Goal: Transaction & Acquisition: Book appointment/travel/reservation

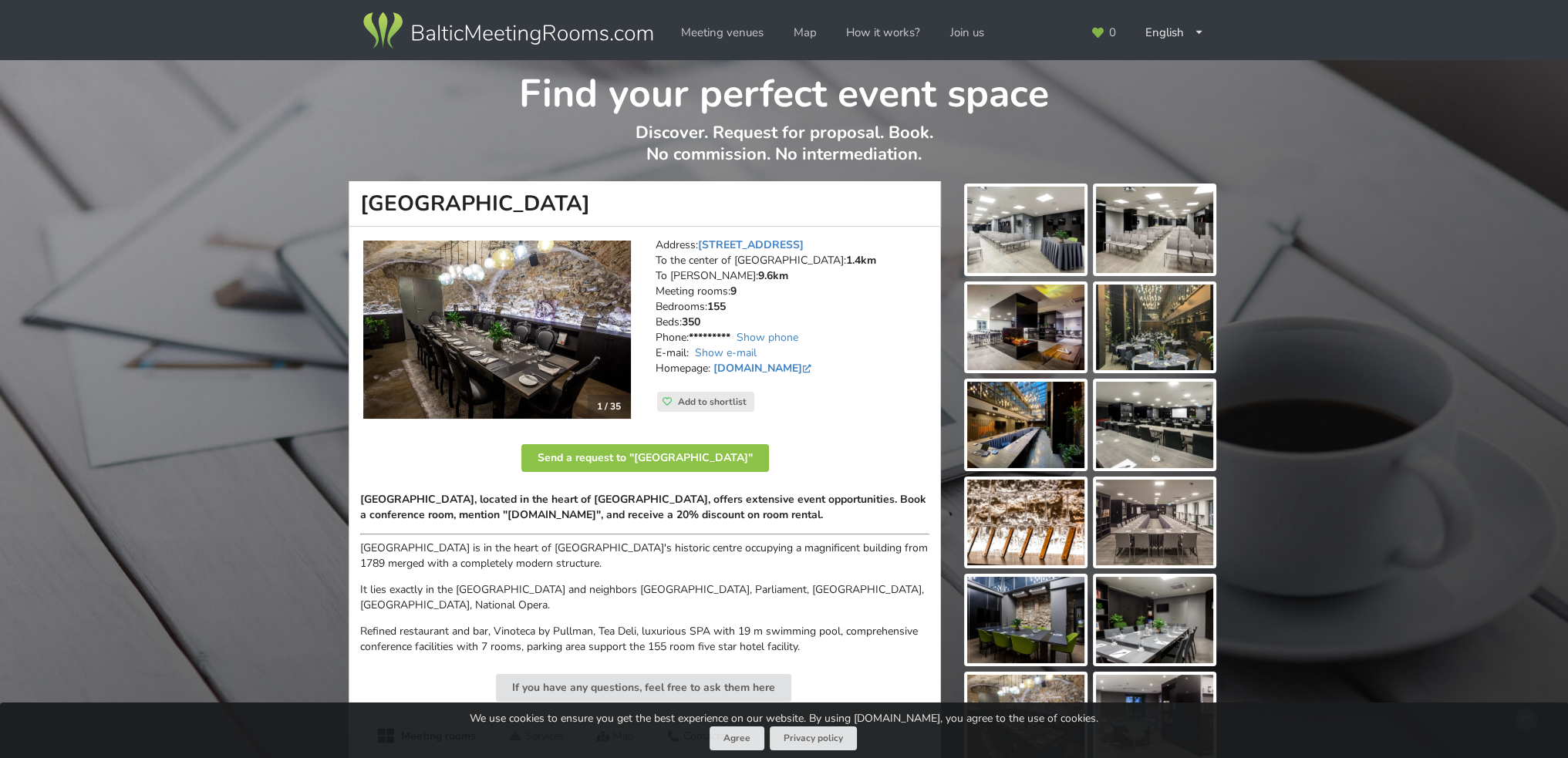
click at [1033, 232] on img at bounding box center [1026, 230] width 117 height 86
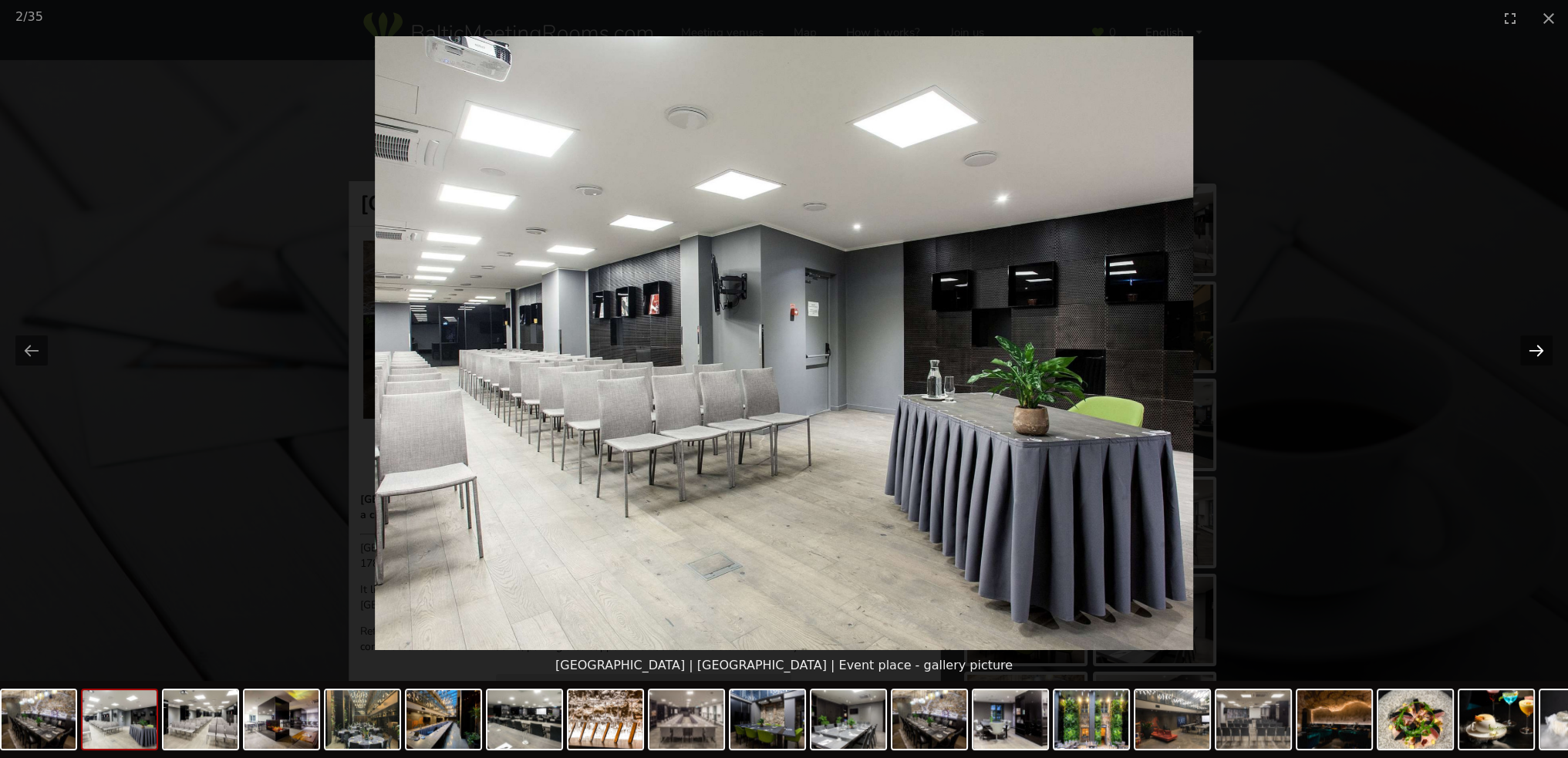
click at [1536, 352] on button "Next slide" at bounding box center [1536, 351] width 33 height 30
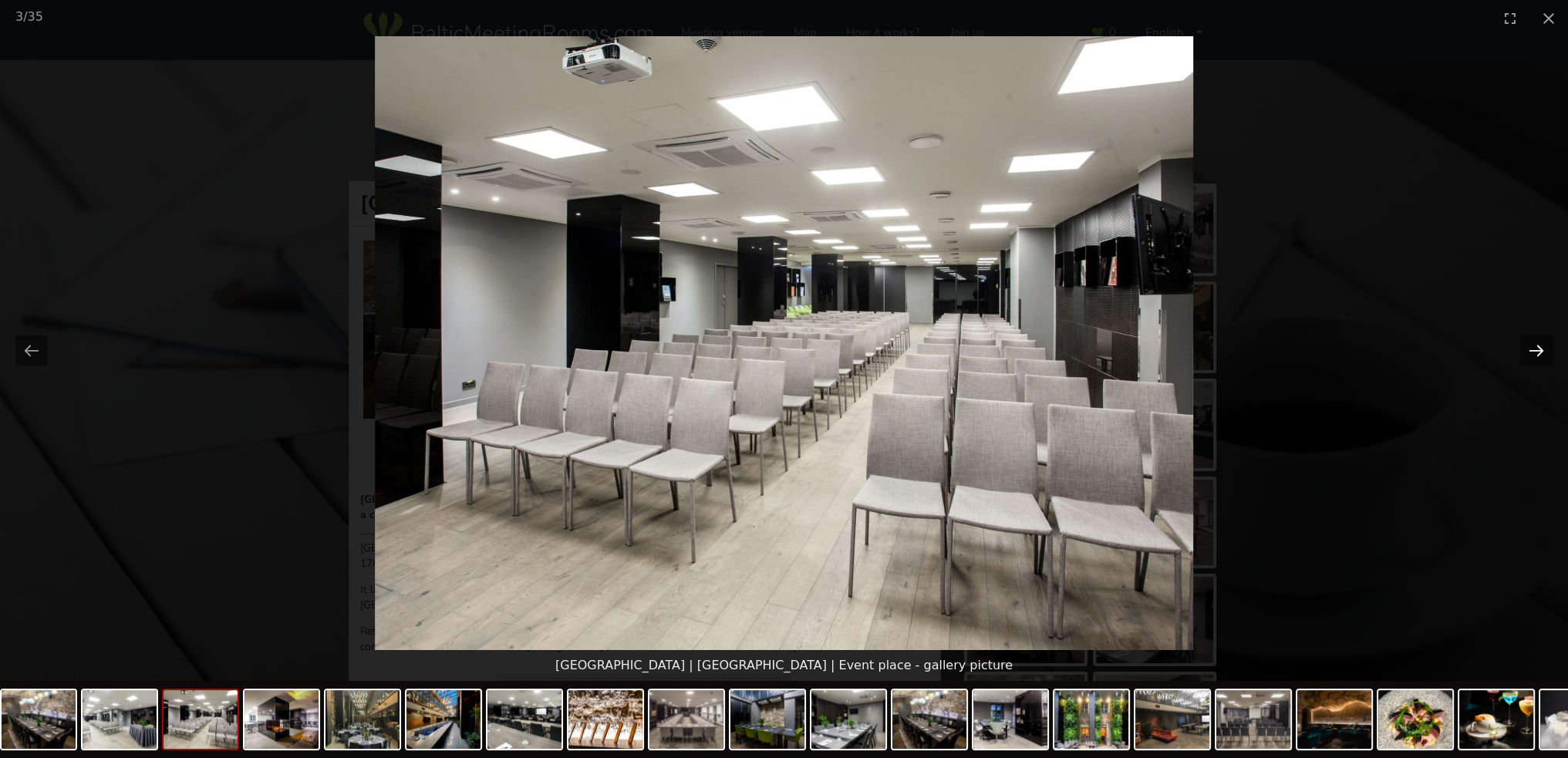
click at [1536, 352] on button "Next slide" at bounding box center [1536, 351] width 33 height 30
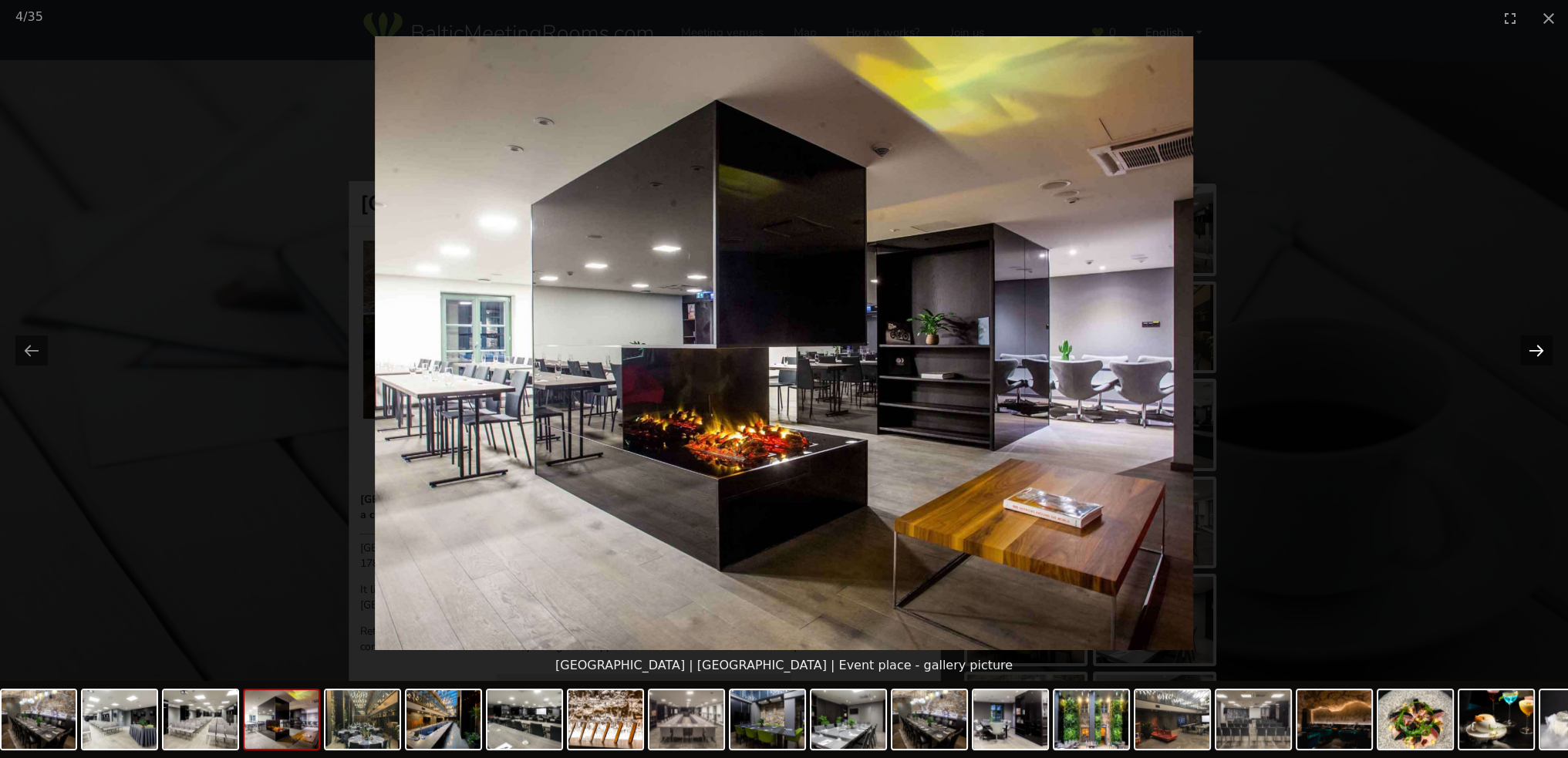
click at [1536, 352] on button "Next slide" at bounding box center [1536, 351] width 33 height 30
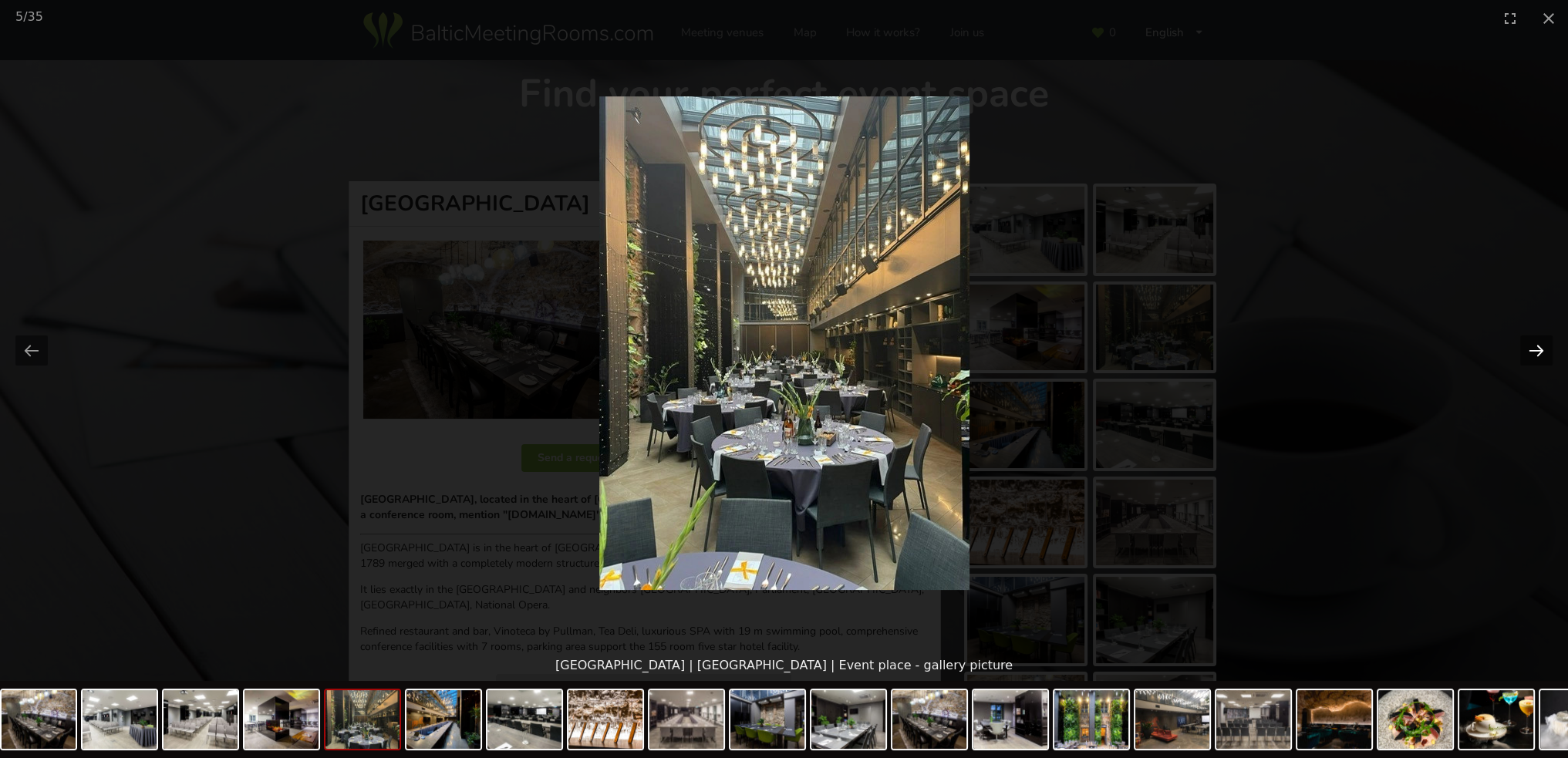
click at [1536, 352] on button "Next slide" at bounding box center [1536, 351] width 33 height 30
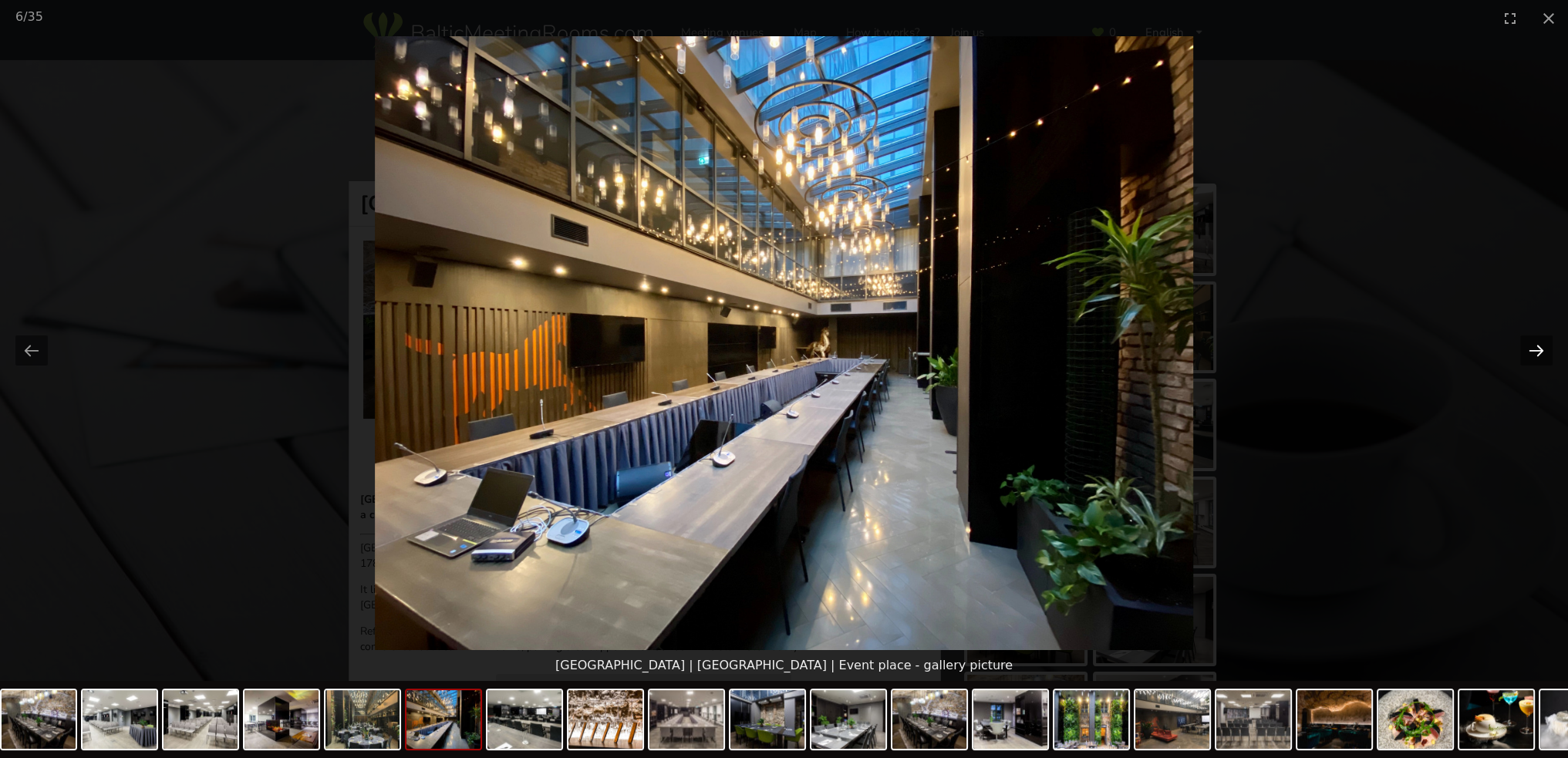
click at [1535, 351] on button "Next slide" at bounding box center [1536, 351] width 33 height 30
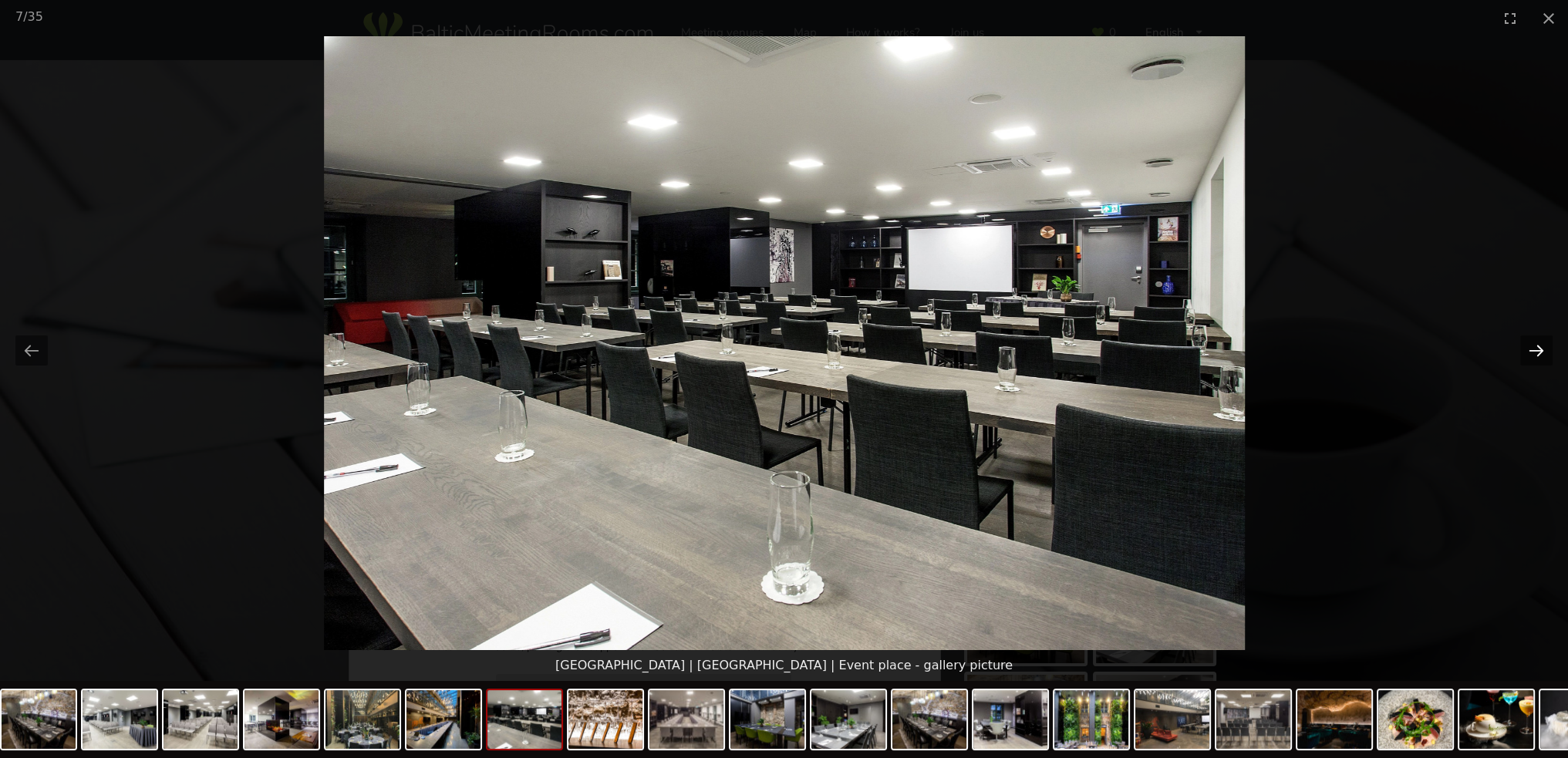
click at [1535, 351] on button "Next slide" at bounding box center [1536, 351] width 33 height 30
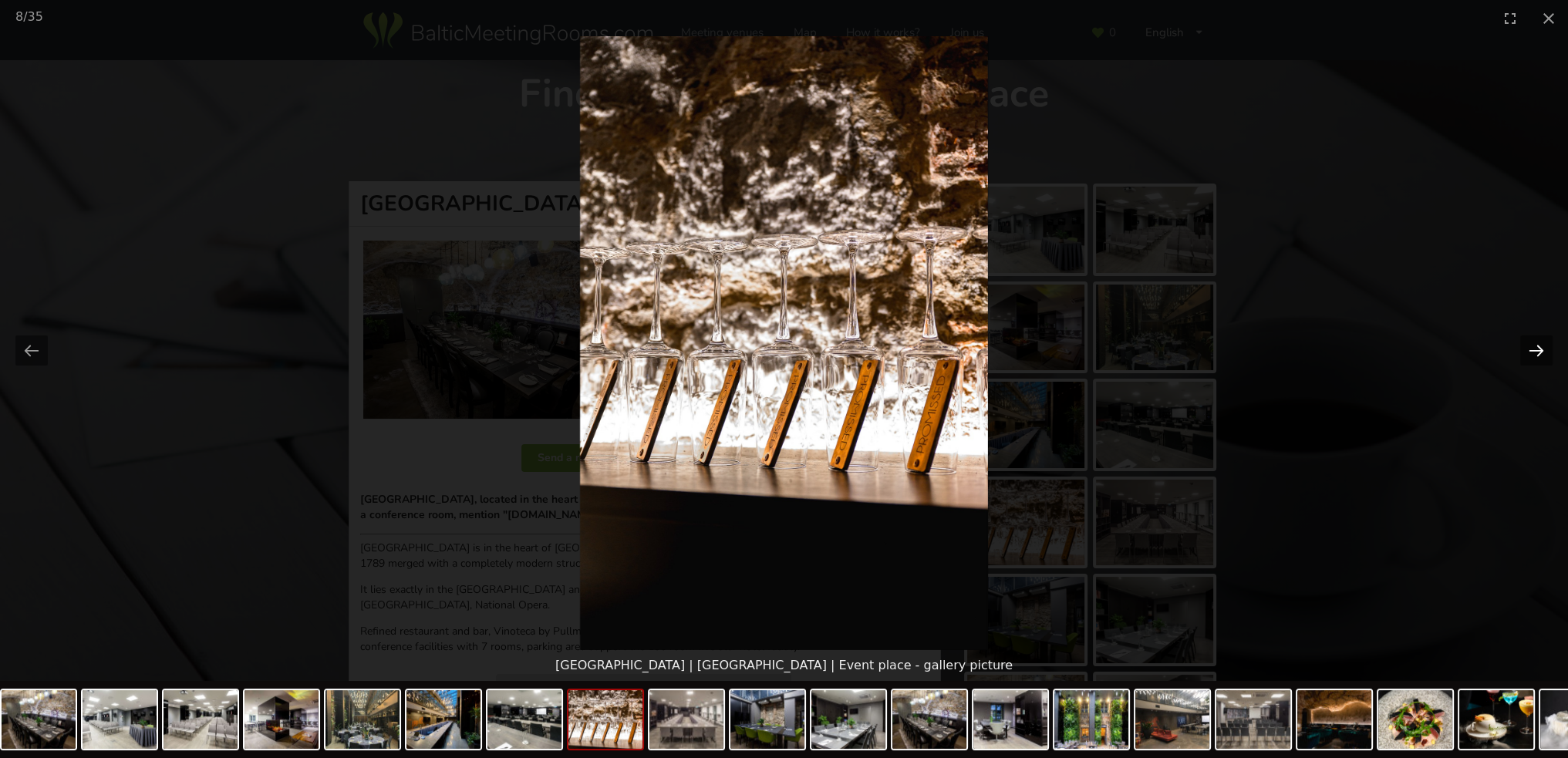
click at [1535, 351] on button "Next slide" at bounding box center [1536, 351] width 33 height 30
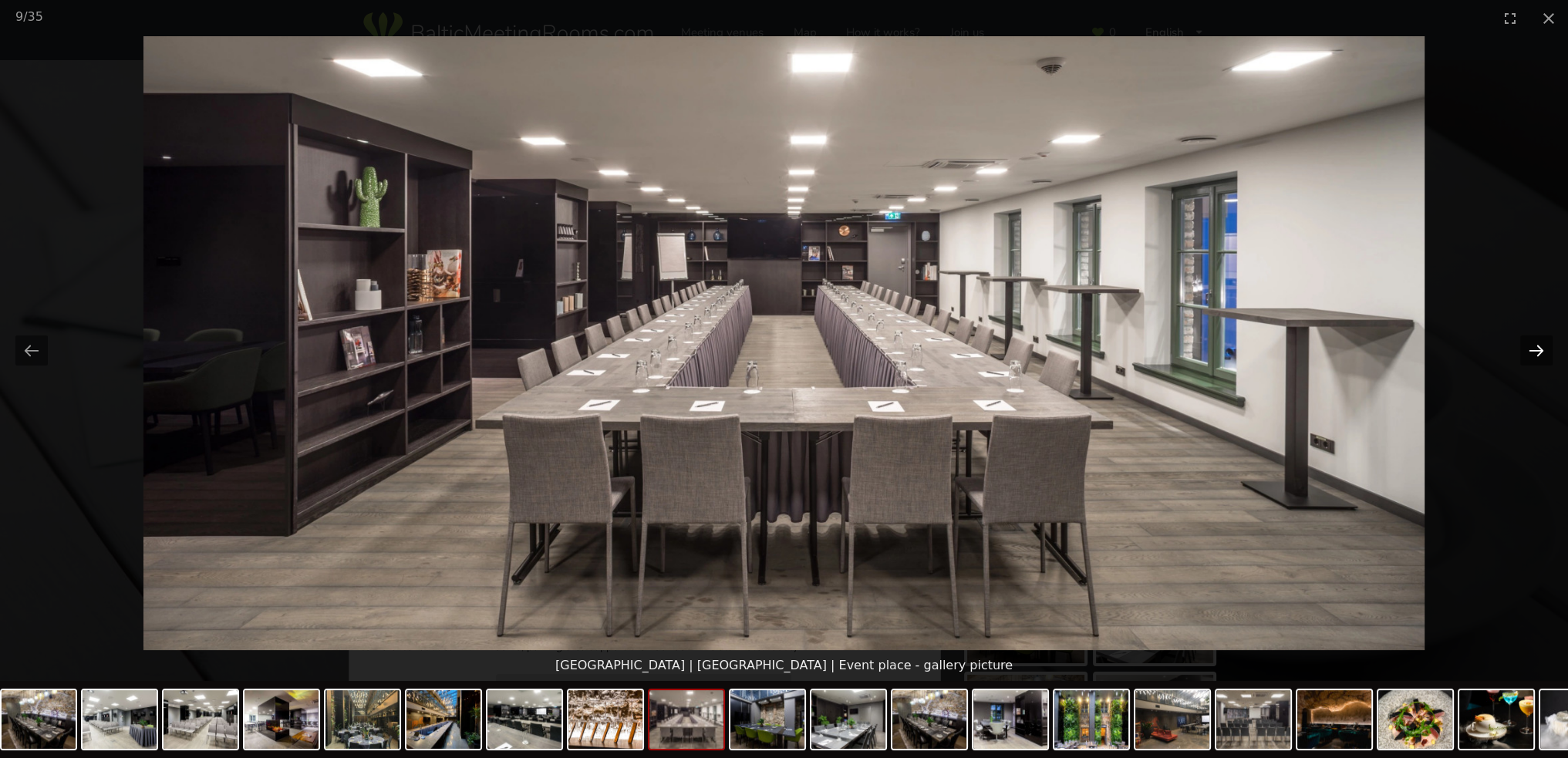
click at [1535, 351] on button "Next slide" at bounding box center [1536, 351] width 33 height 30
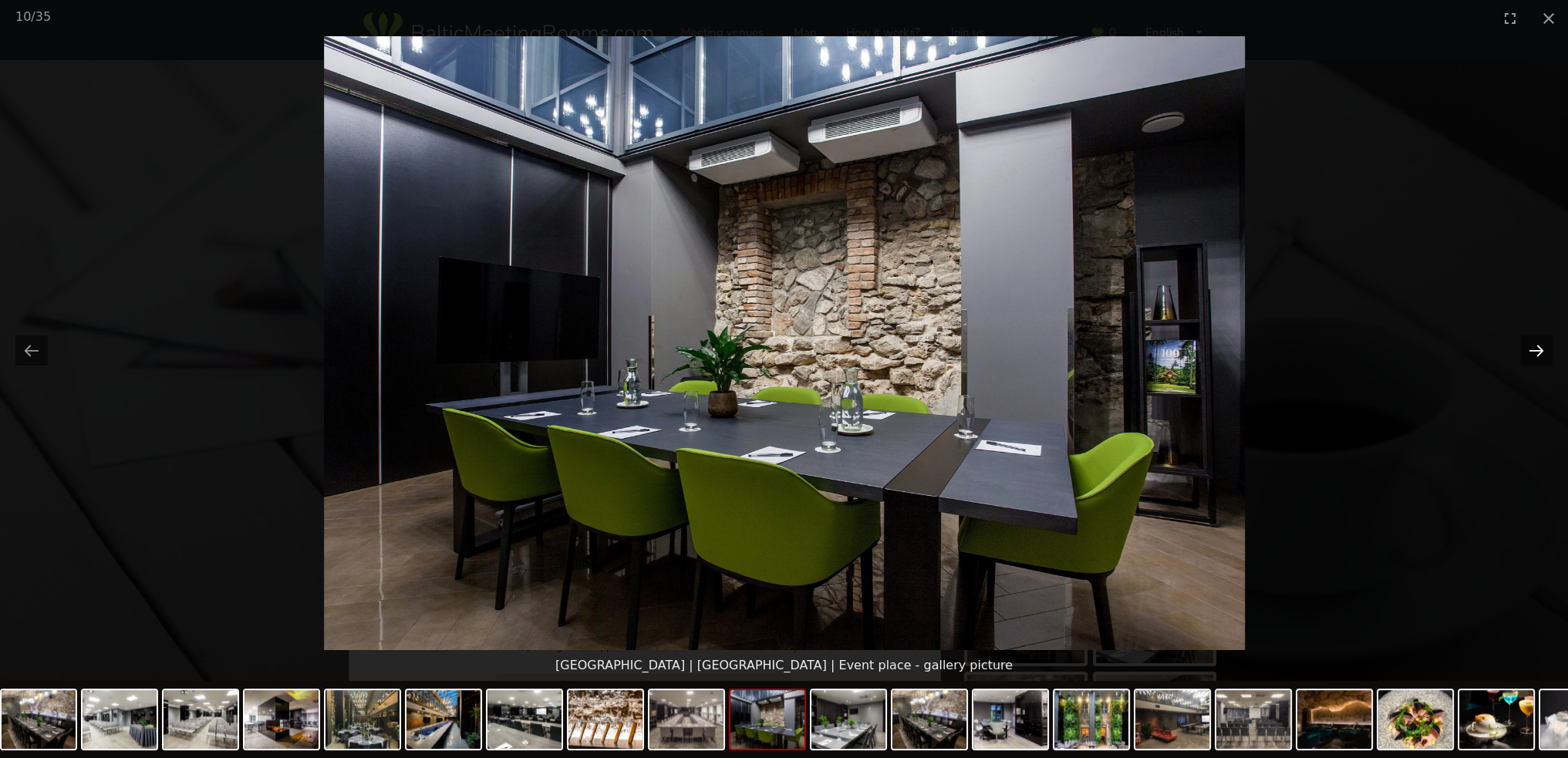
click at [1535, 351] on button "Next slide" at bounding box center [1536, 351] width 33 height 30
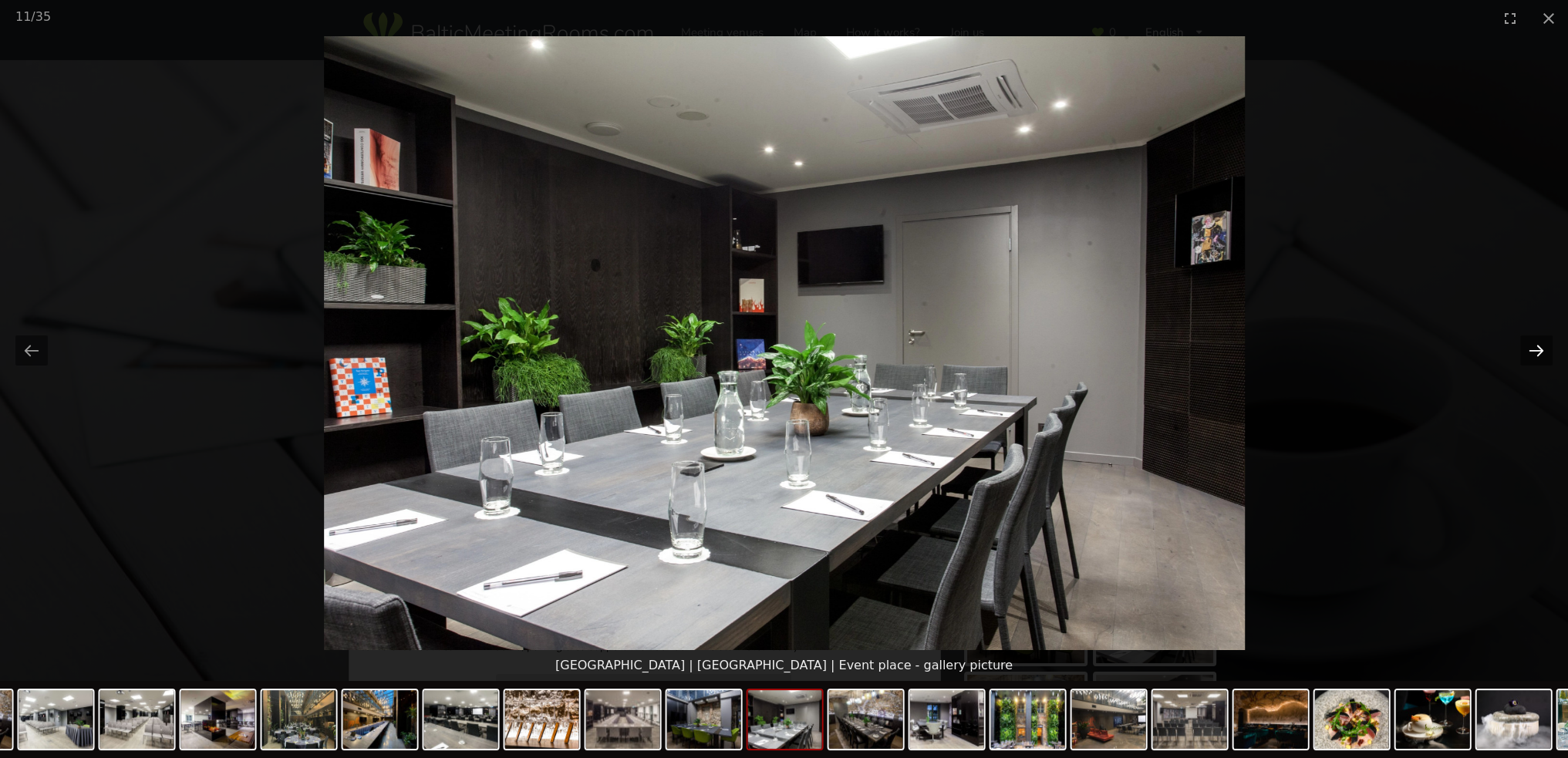
click at [1535, 351] on button "Next slide" at bounding box center [1536, 351] width 33 height 30
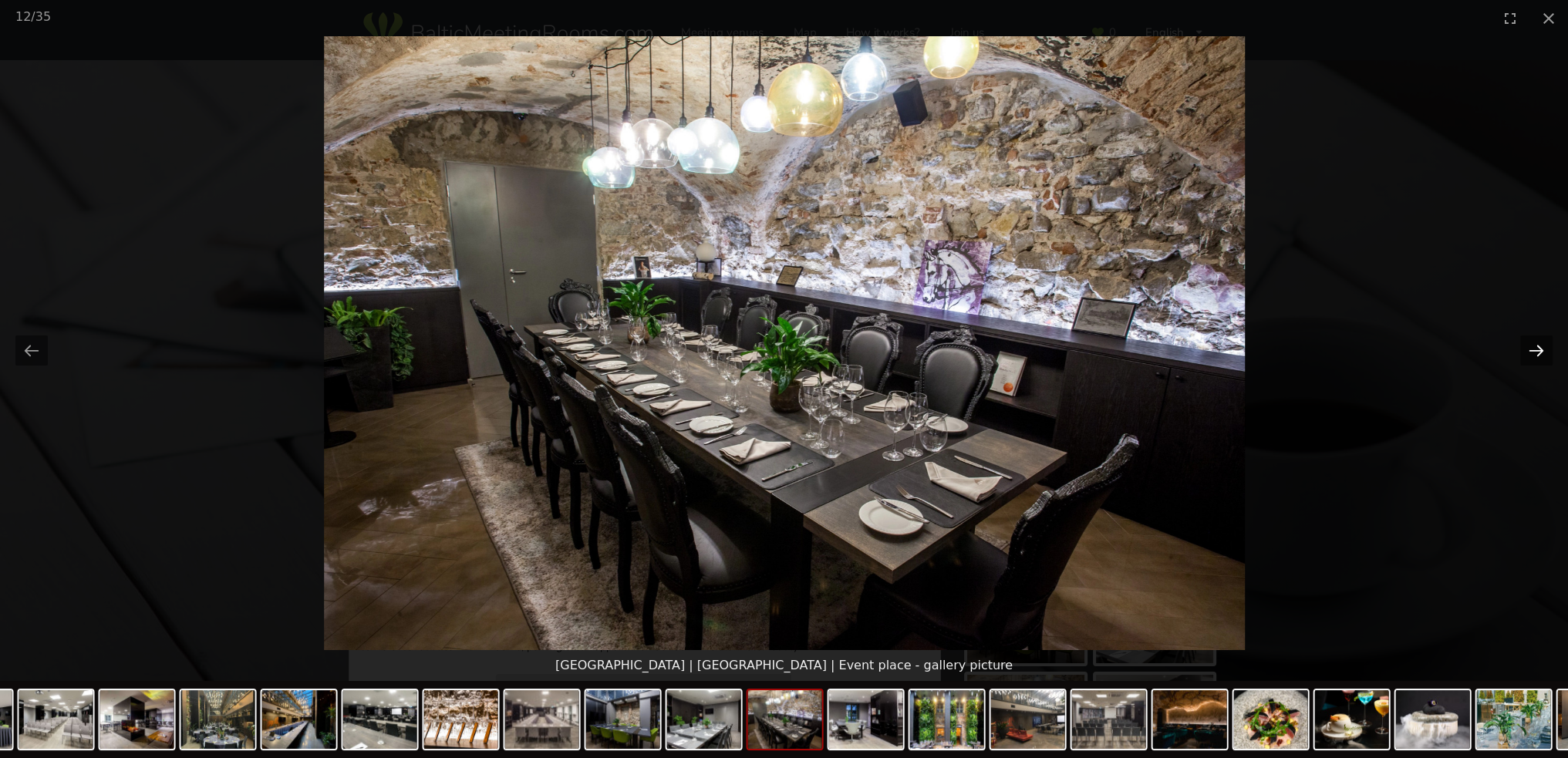
click at [1535, 351] on button "Next slide" at bounding box center [1536, 351] width 33 height 30
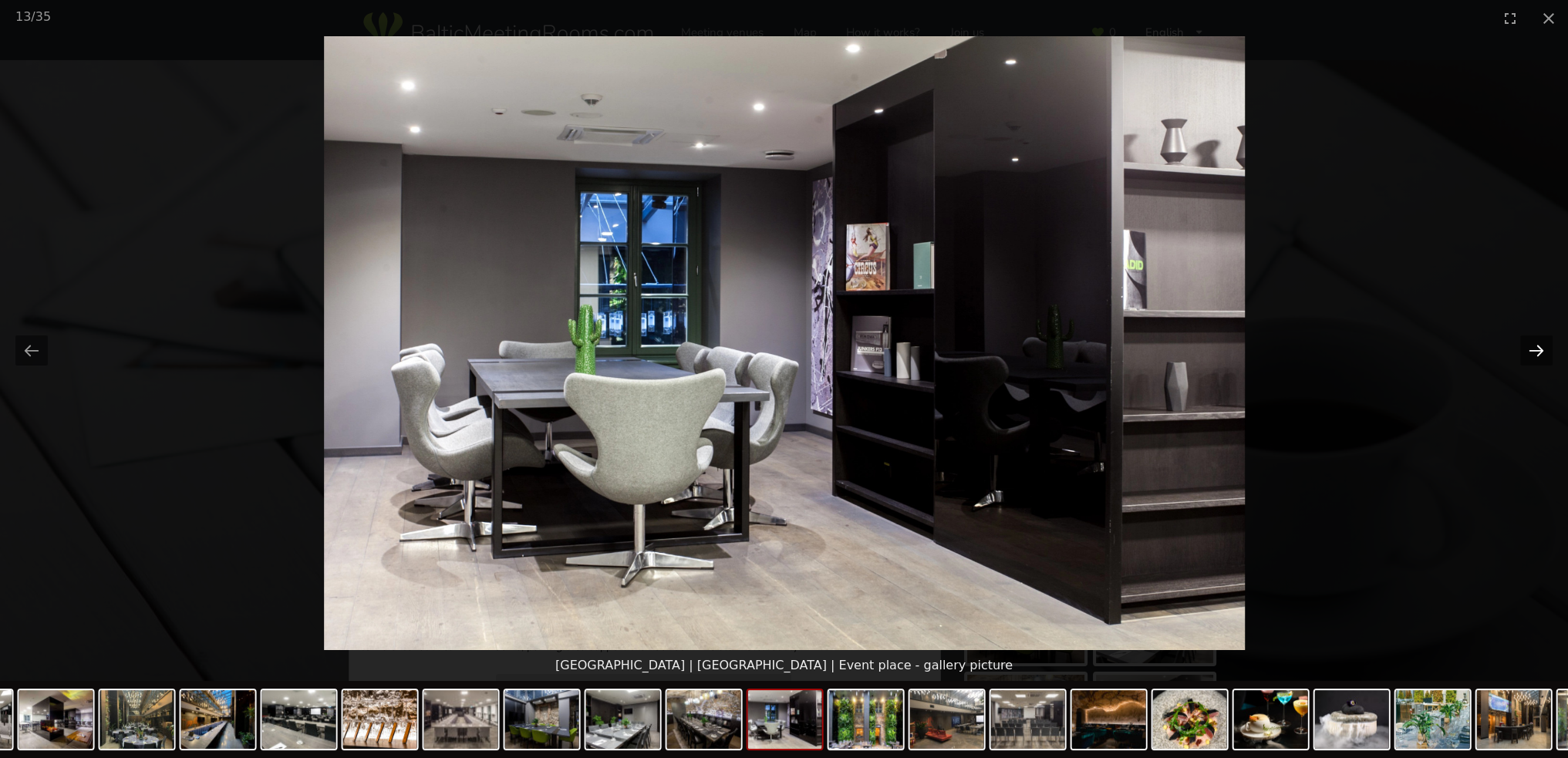
click at [1535, 351] on button "Next slide" at bounding box center [1536, 351] width 33 height 30
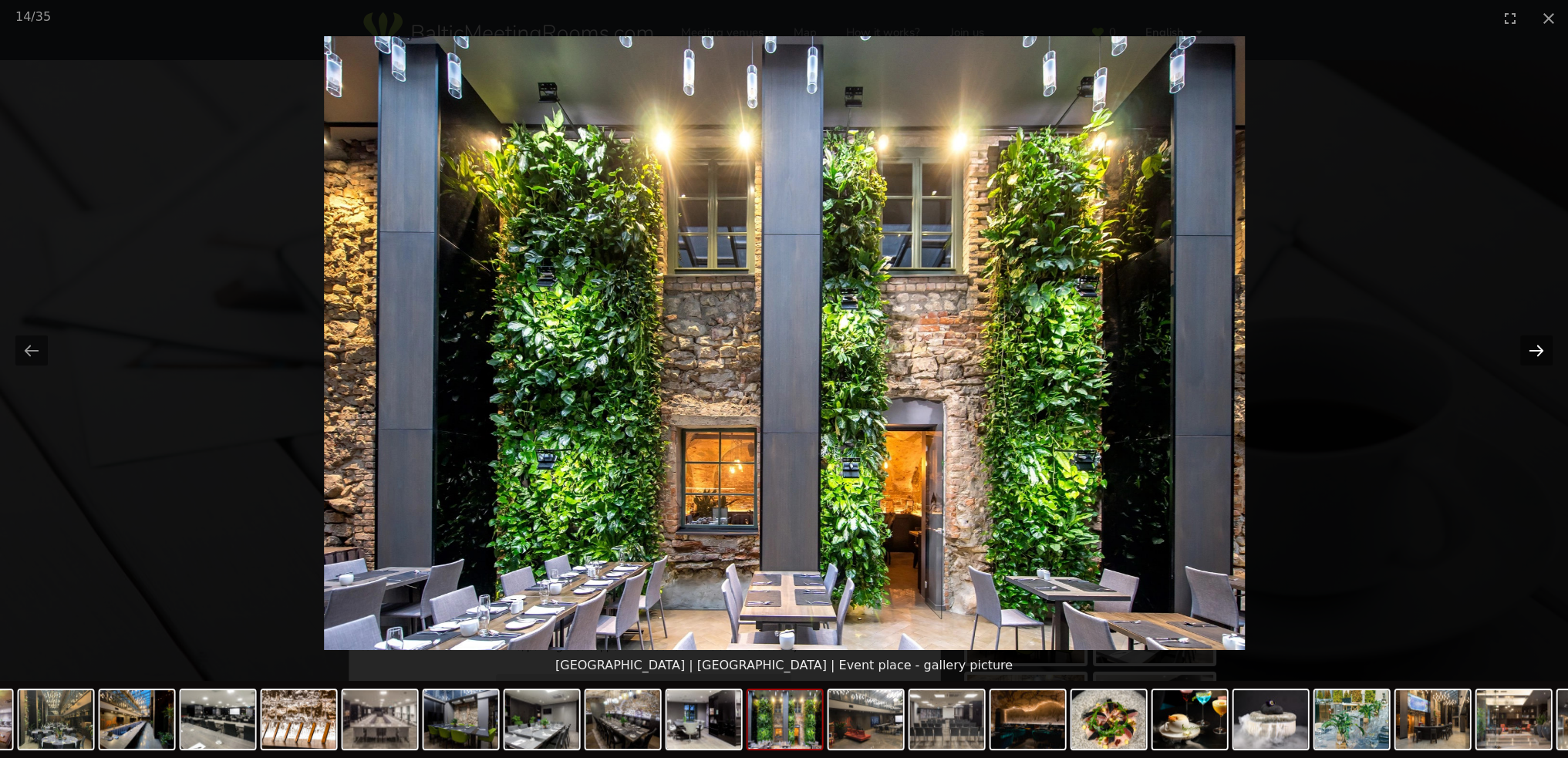
click at [1537, 351] on button "Next slide" at bounding box center [1536, 351] width 33 height 30
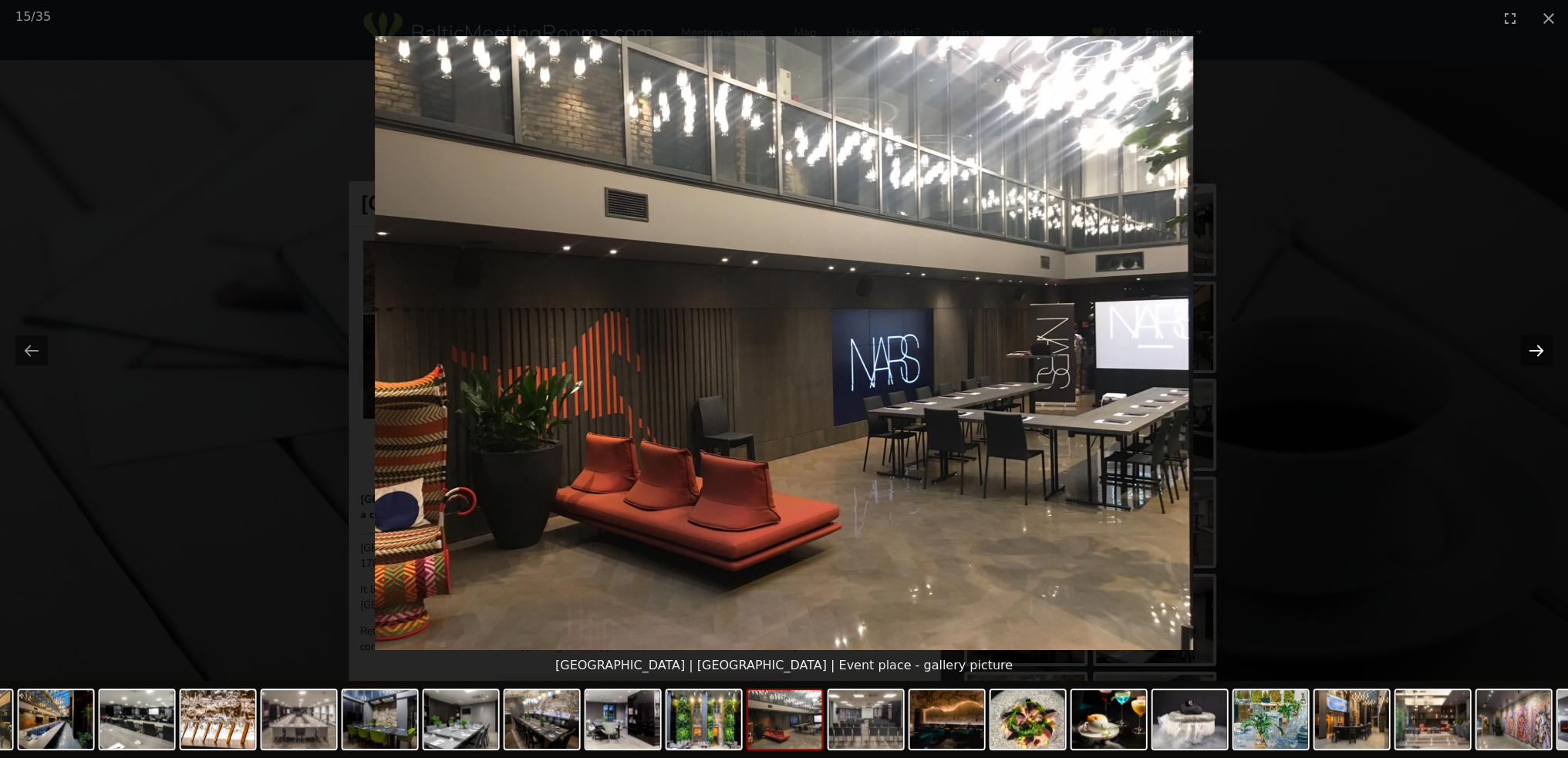
click at [1537, 351] on button "Next slide" at bounding box center [1536, 351] width 33 height 30
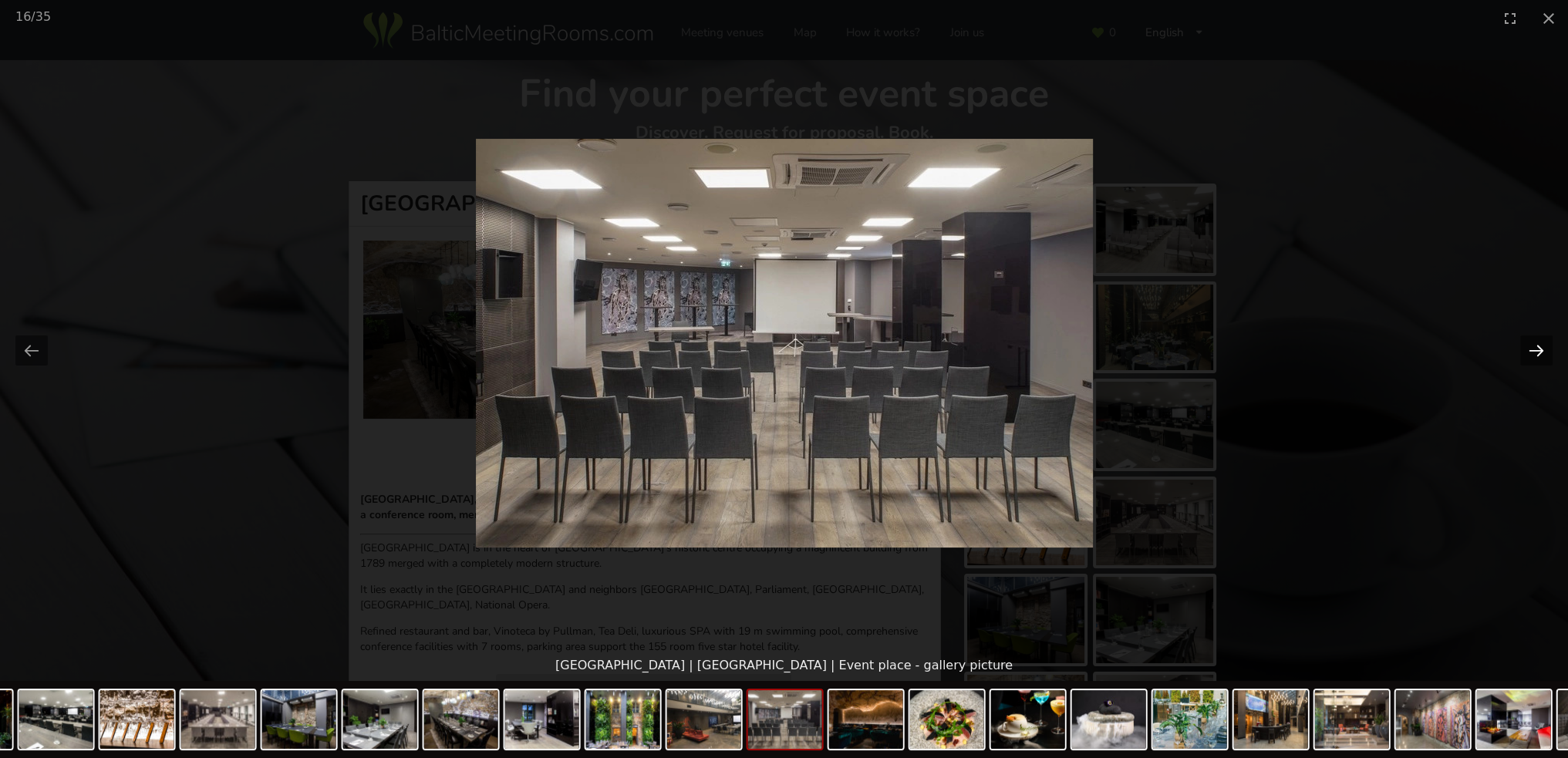
click at [1537, 351] on button "Next slide" at bounding box center [1536, 351] width 33 height 30
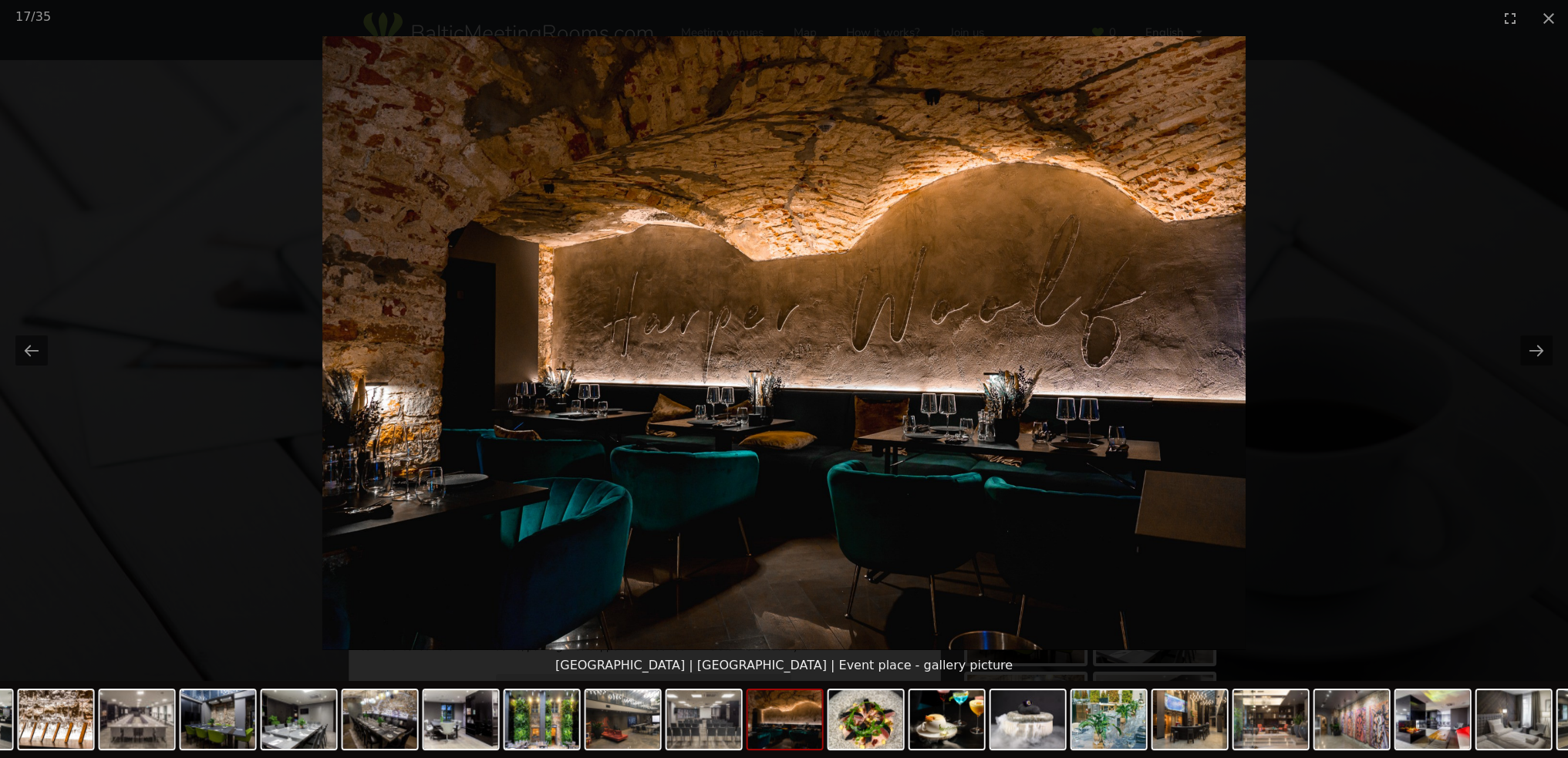
click at [1458, 186] on picture at bounding box center [784, 343] width 1568 height 614
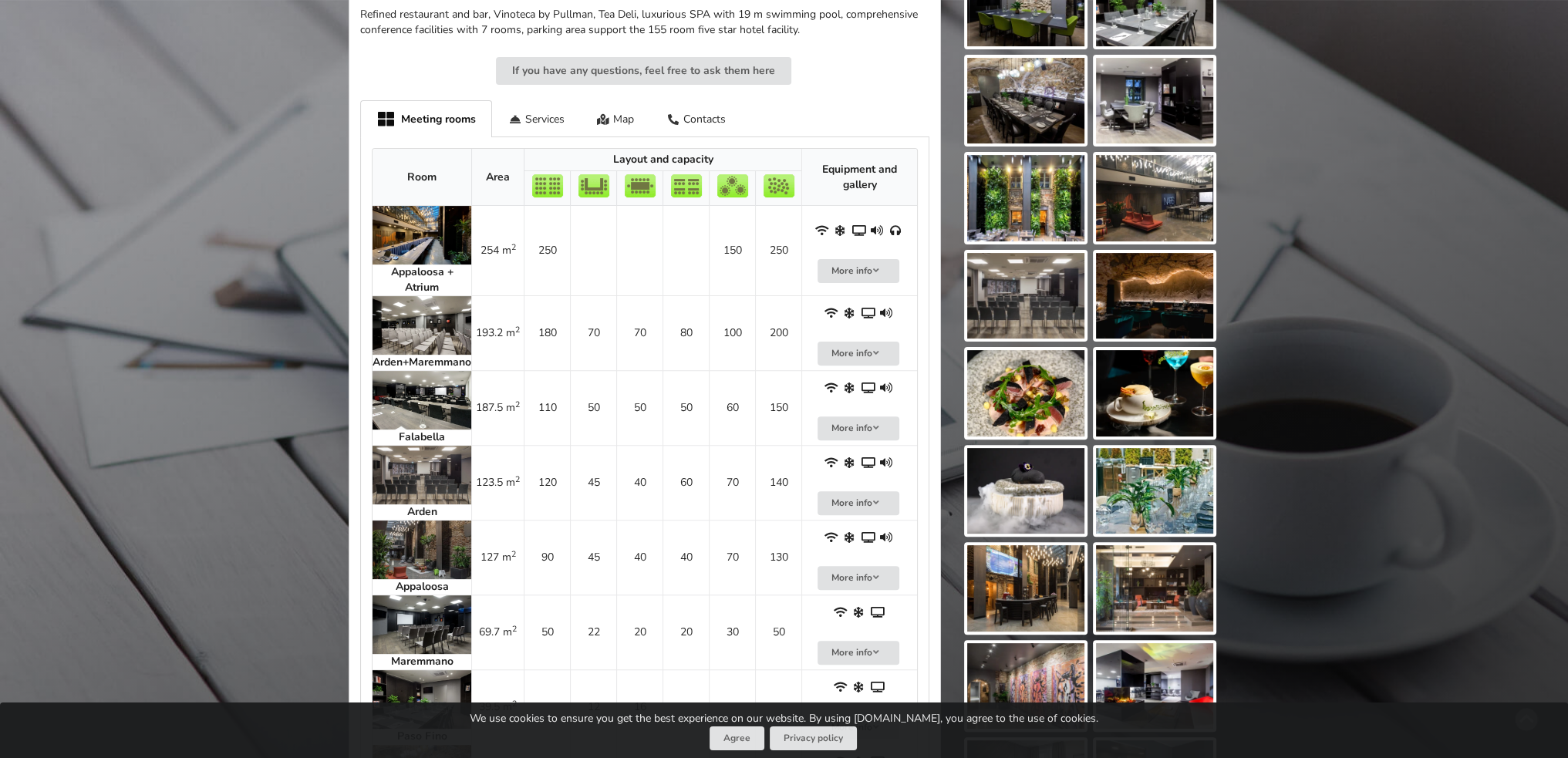
scroll to position [1235, 0]
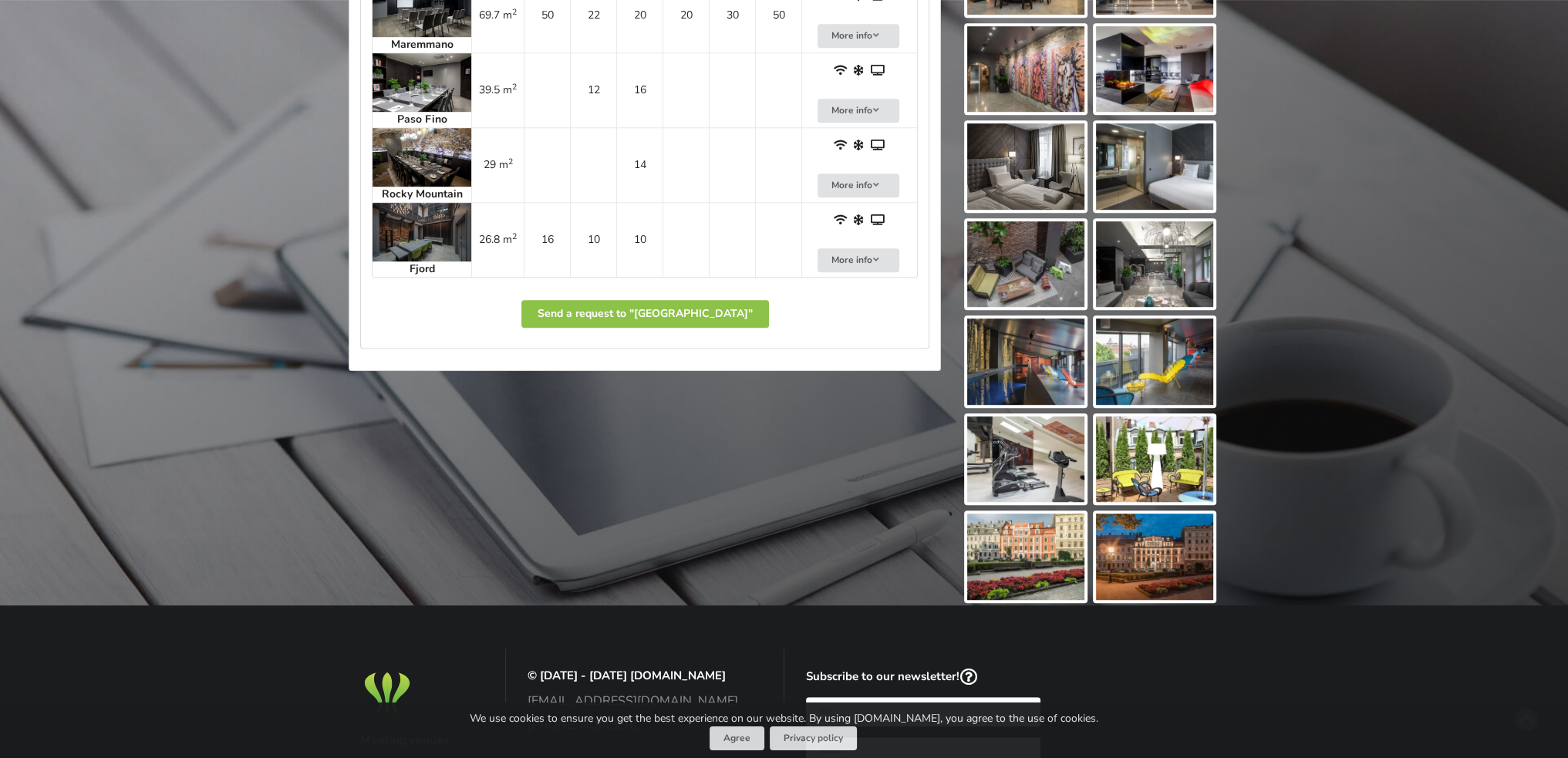
click at [1016, 388] on img at bounding box center [1026, 362] width 117 height 86
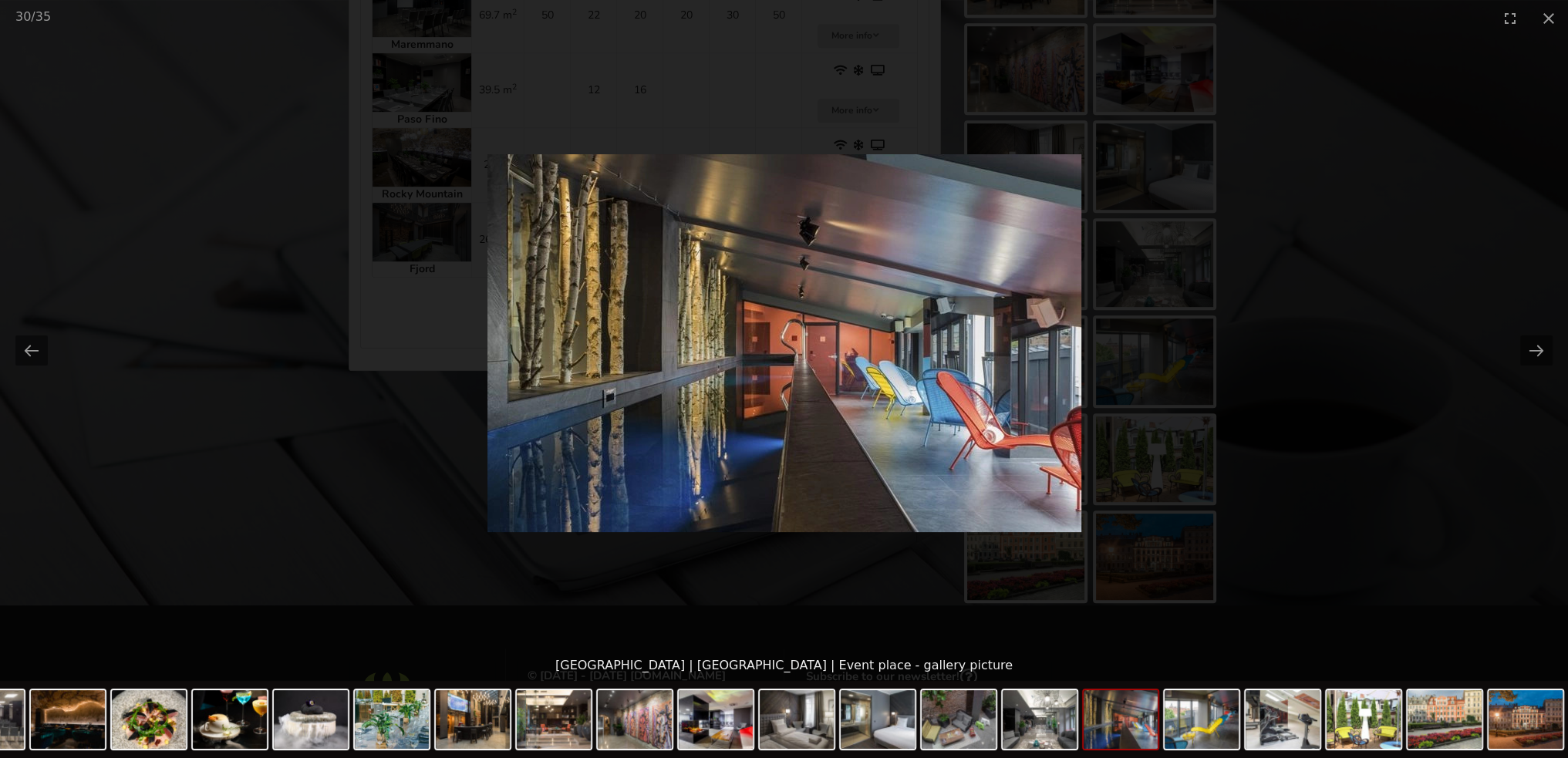
click at [1281, 267] on picture at bounding box center [784, 343] width 1568 height 614
click at [1483, 152] on picture at bounding box center [784, 343] width 1568 height 614
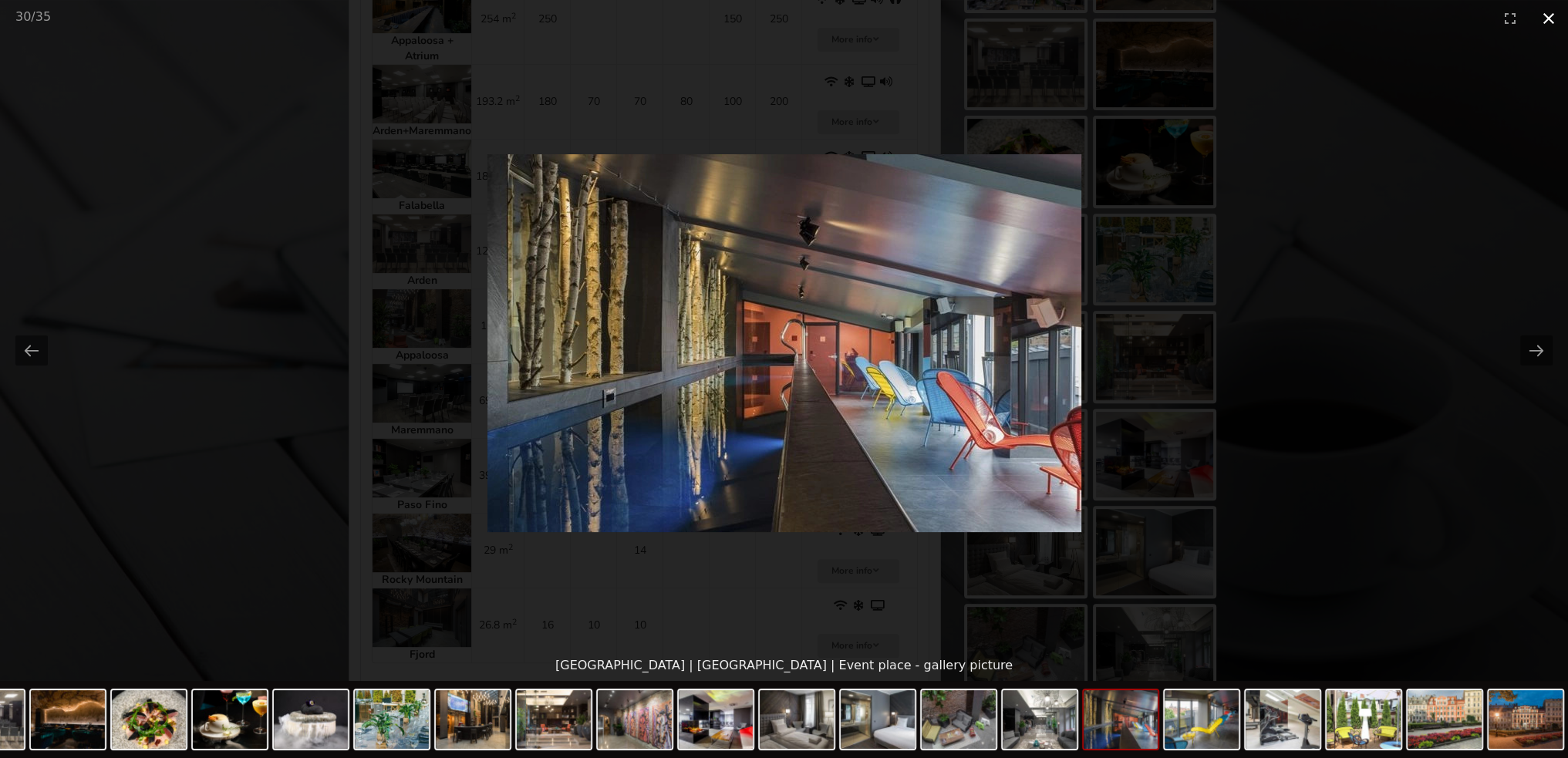
click at [1548, 22] on button "Close gallery" at bounding box center [1548, 18] width 39 height 36
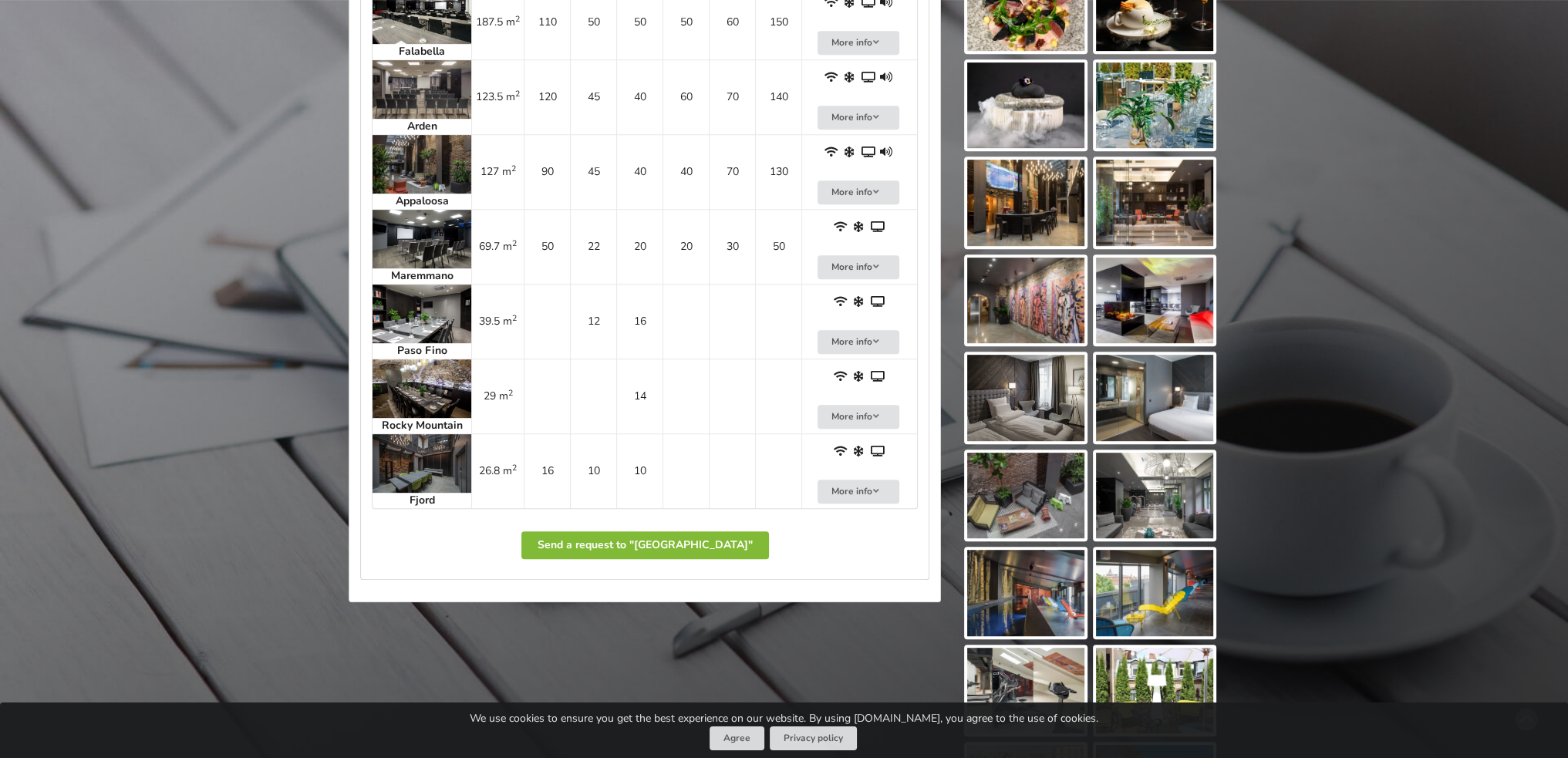
scroll to position [617, 0]
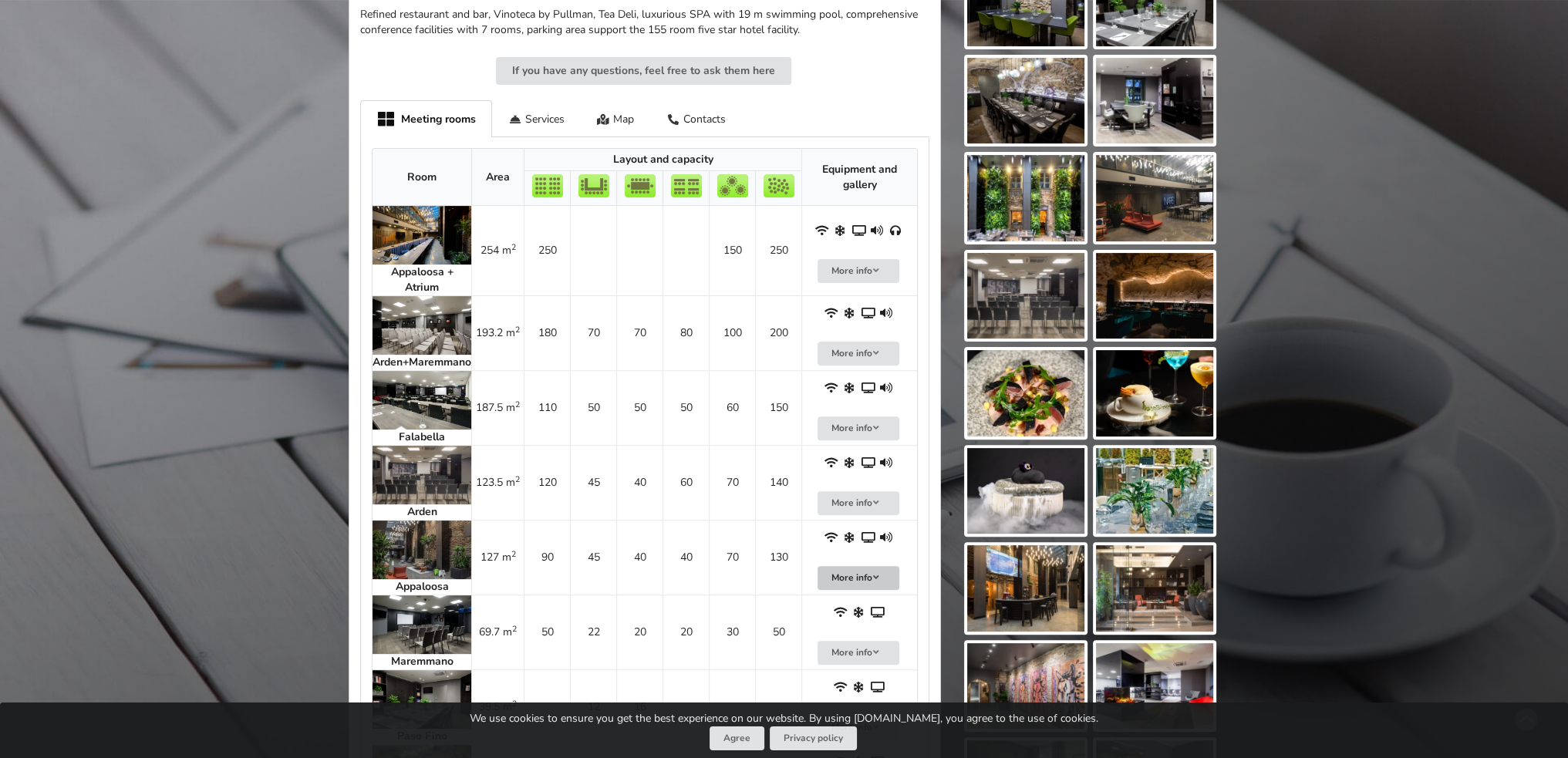
click at [866, 578] on button "More info" at bounding box center [858, 578] width 82 height 24
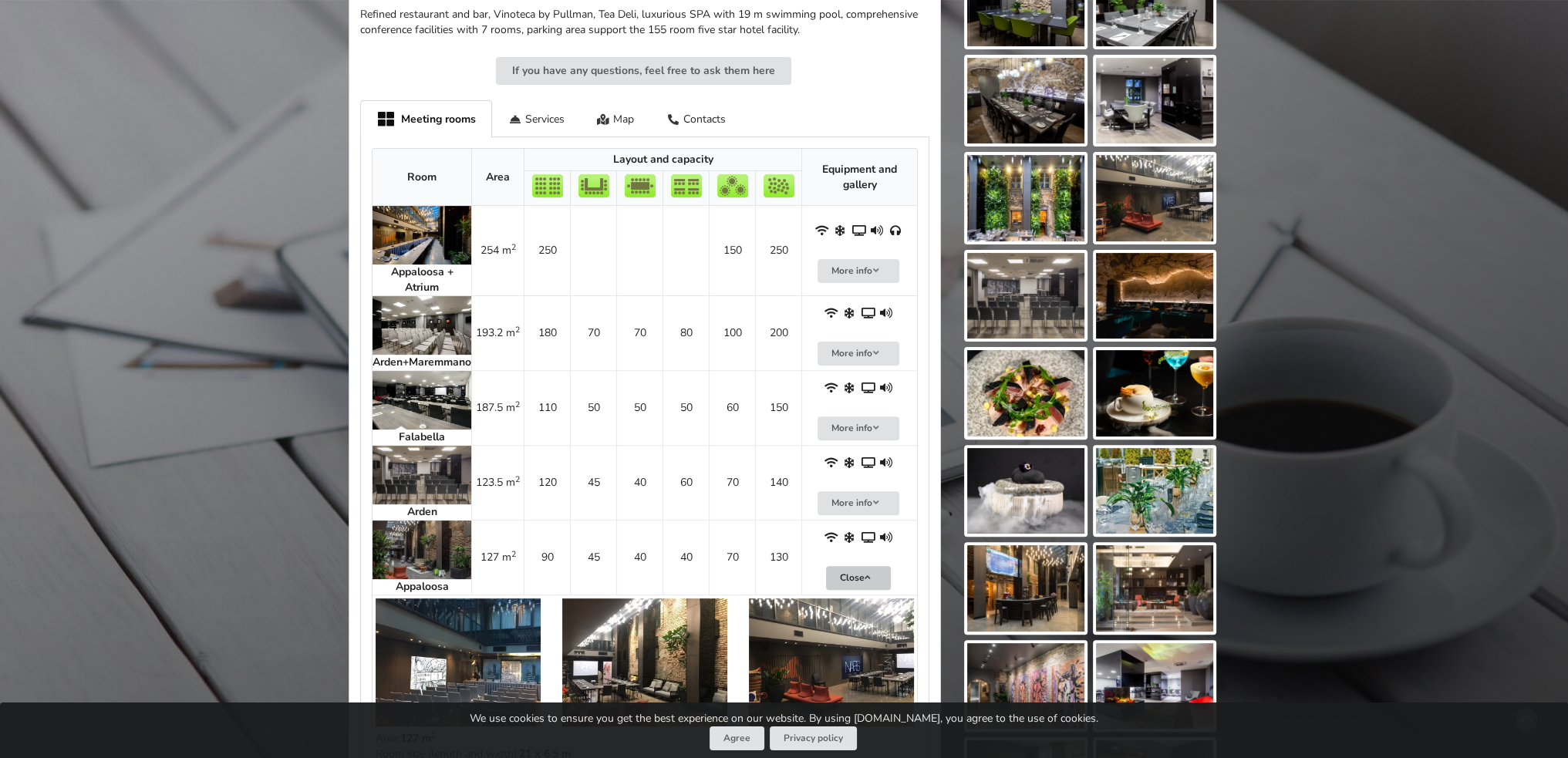
scroll to position [849, 0]
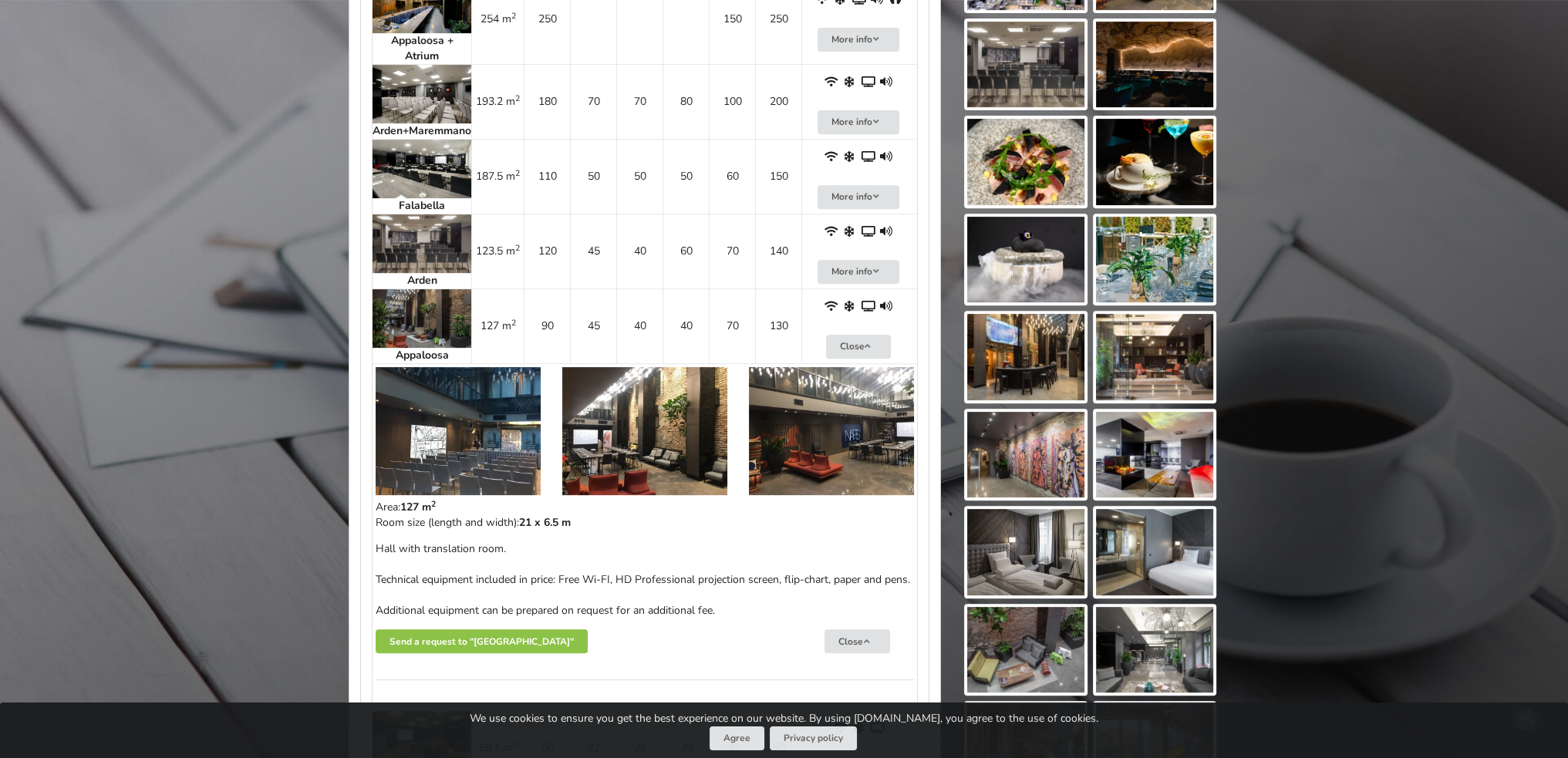
click at [472, 438] on img at bounding box center [457, 431] width 165 height 128
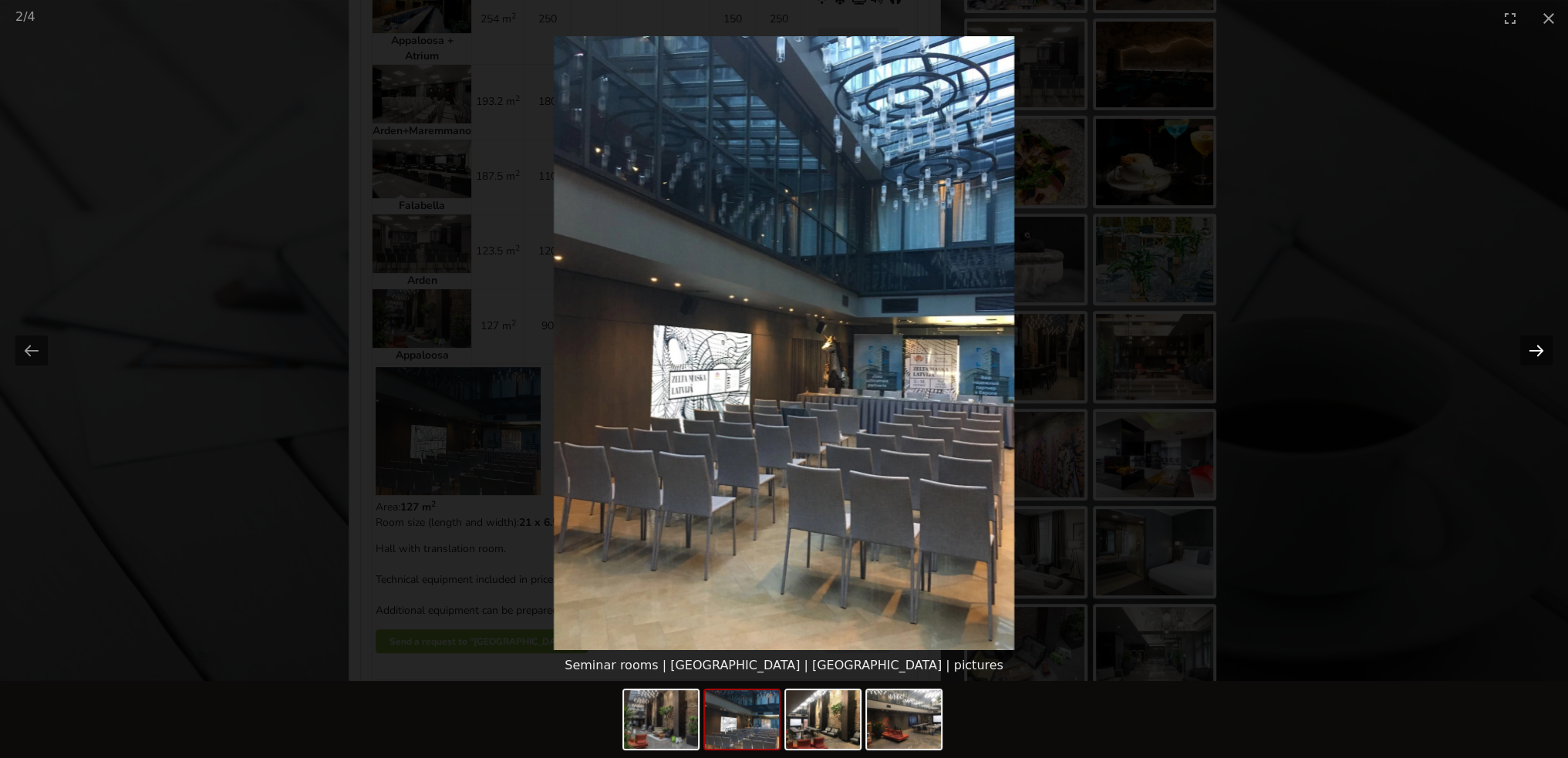
click at [1536, 351] on button "Next slide" at bounding box center [1536, 351] width 33 height 30
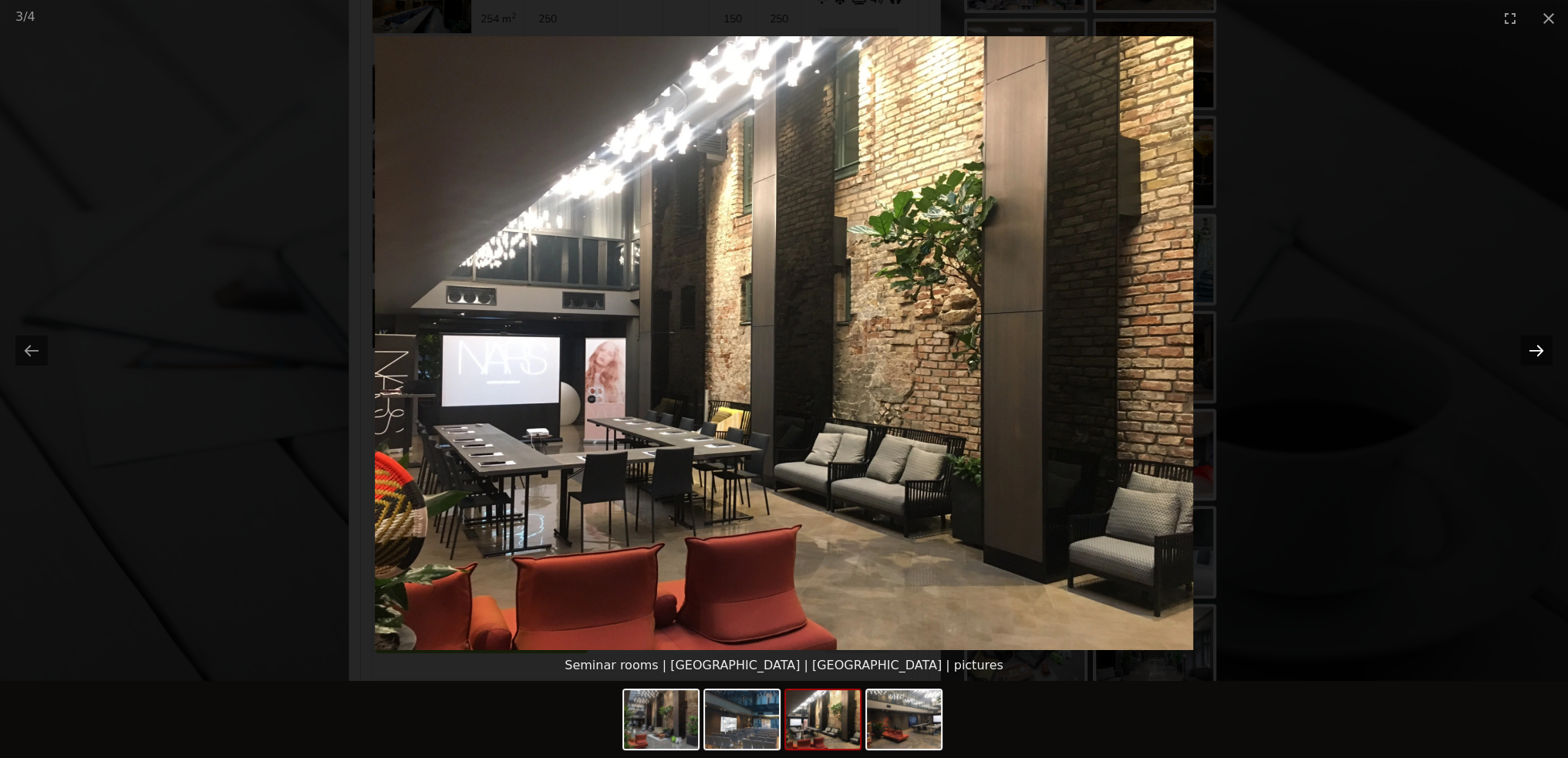
click at [1536, 351] on button "Next slide" at bounding box center [1536, 351] width 33 height 30
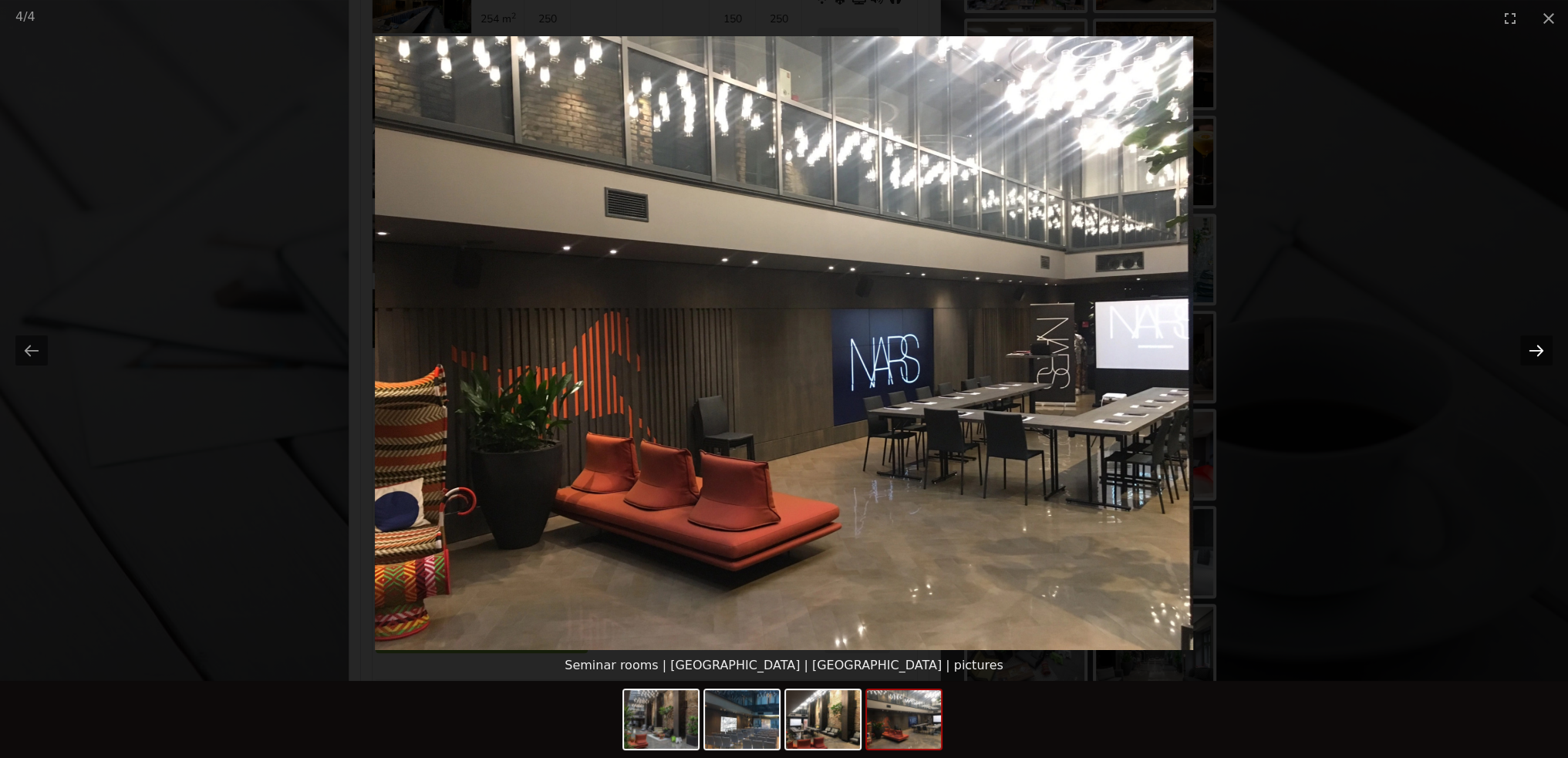
click at [1536, 351] on button "Next slide" at bounding box center [1536, 351] width 33 height 30
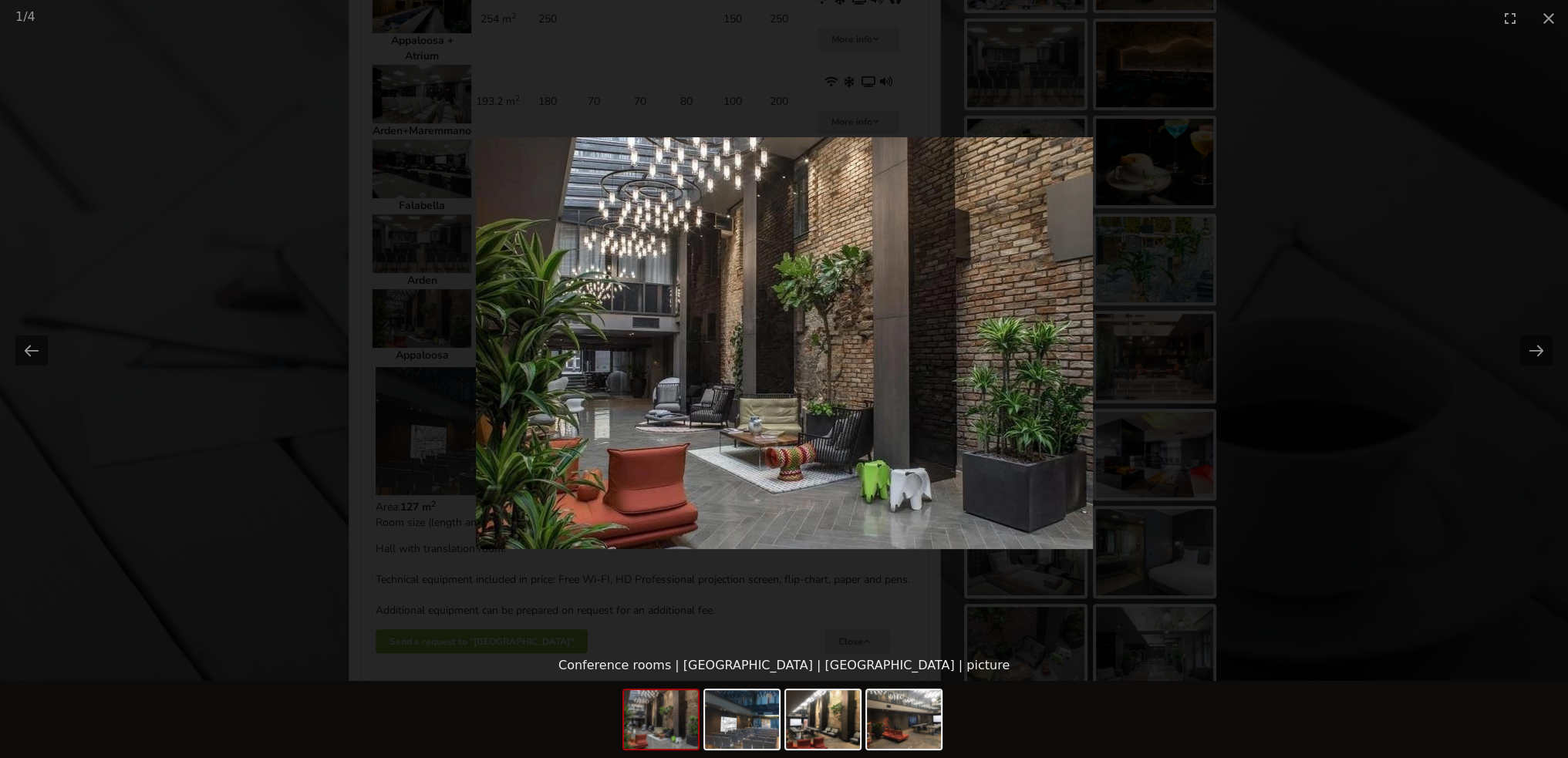
scroll to position [0, 0]
click at [1439, 231] on picture at bounding box center [784, 343] width 1568 height 614
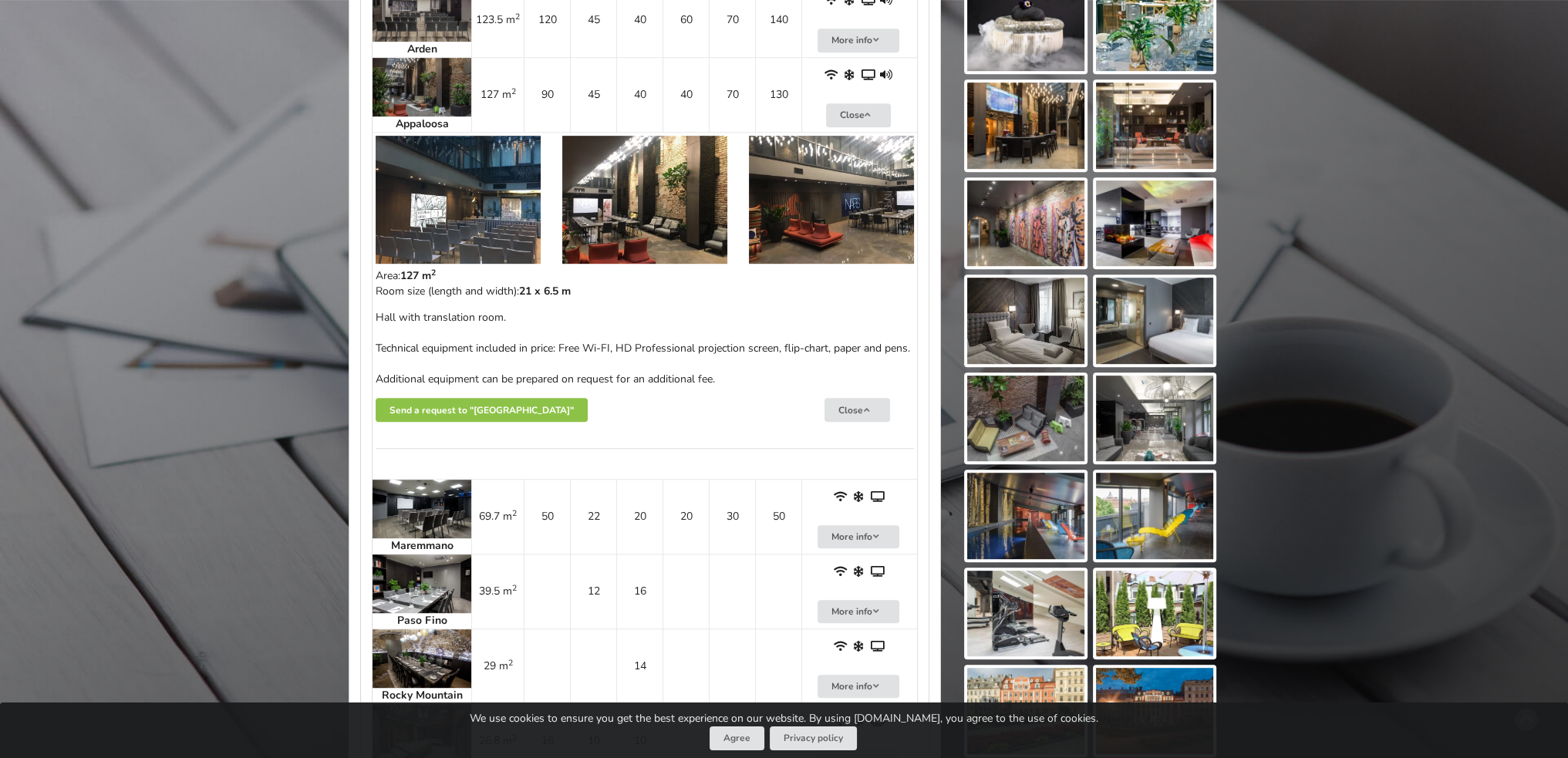
scroll to position [1311, 0]
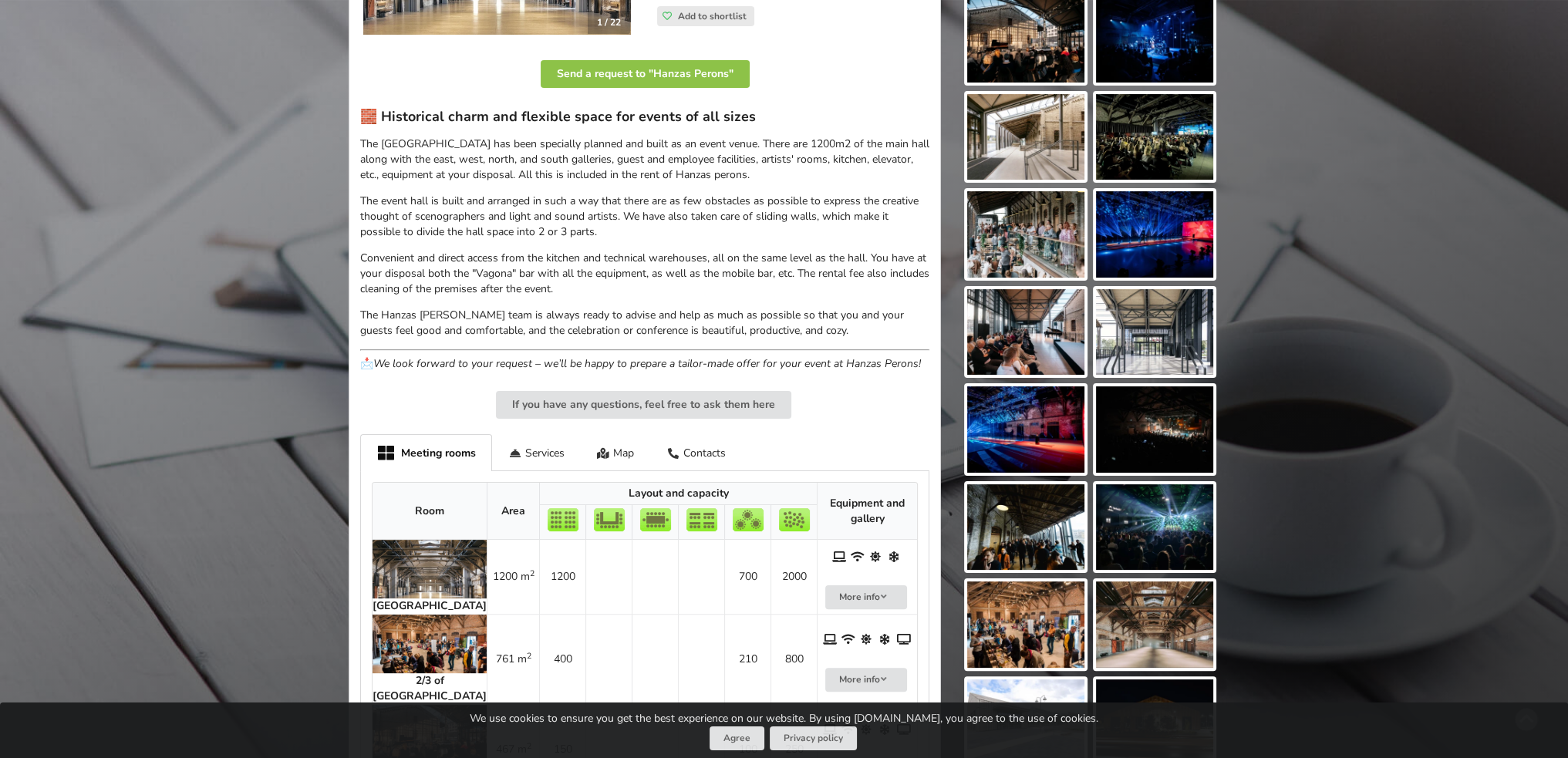
scroll to position [540, 0]
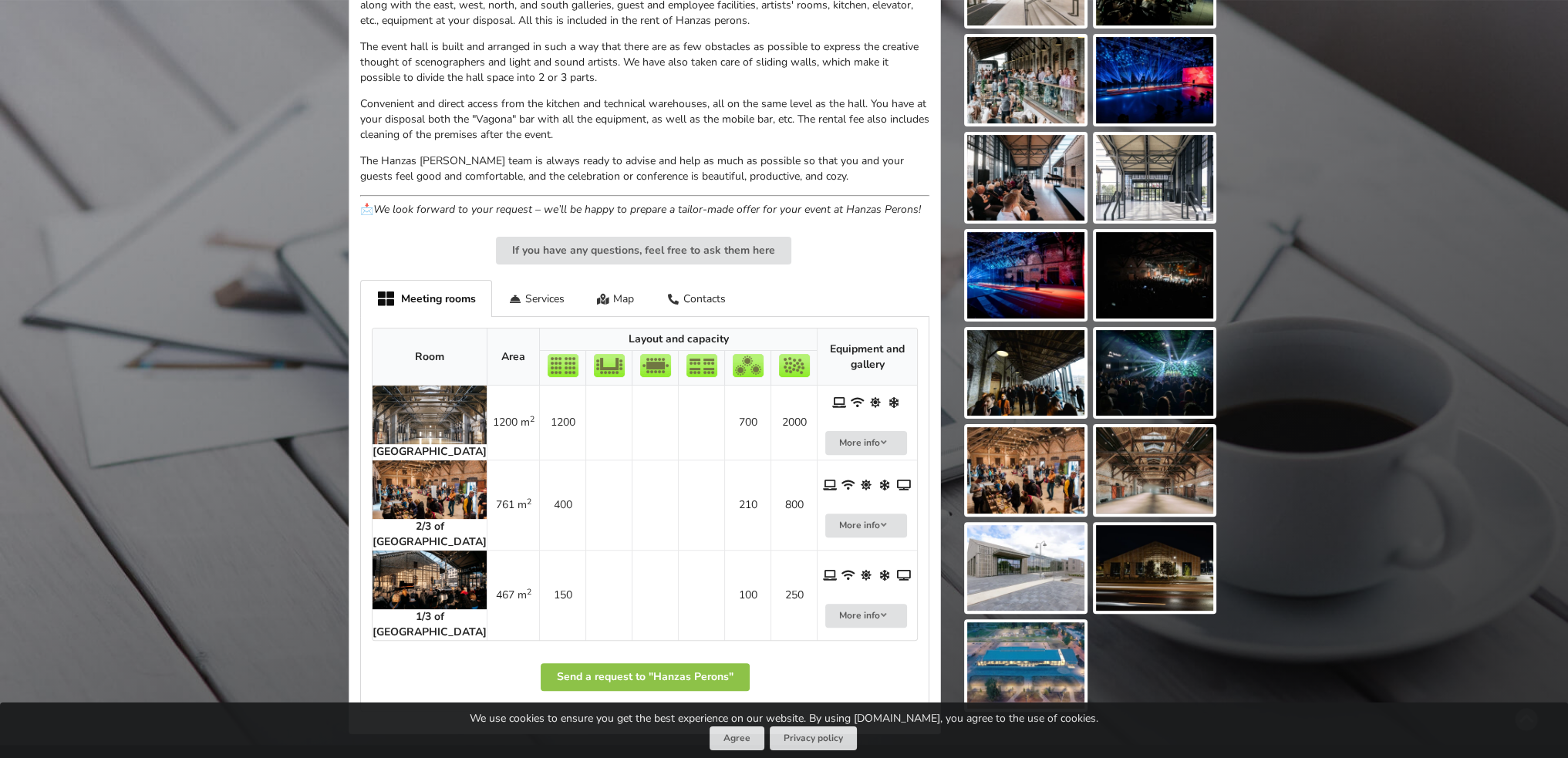
click at [438, 591] on img at bounding box center [430, 580] width 114 height 59
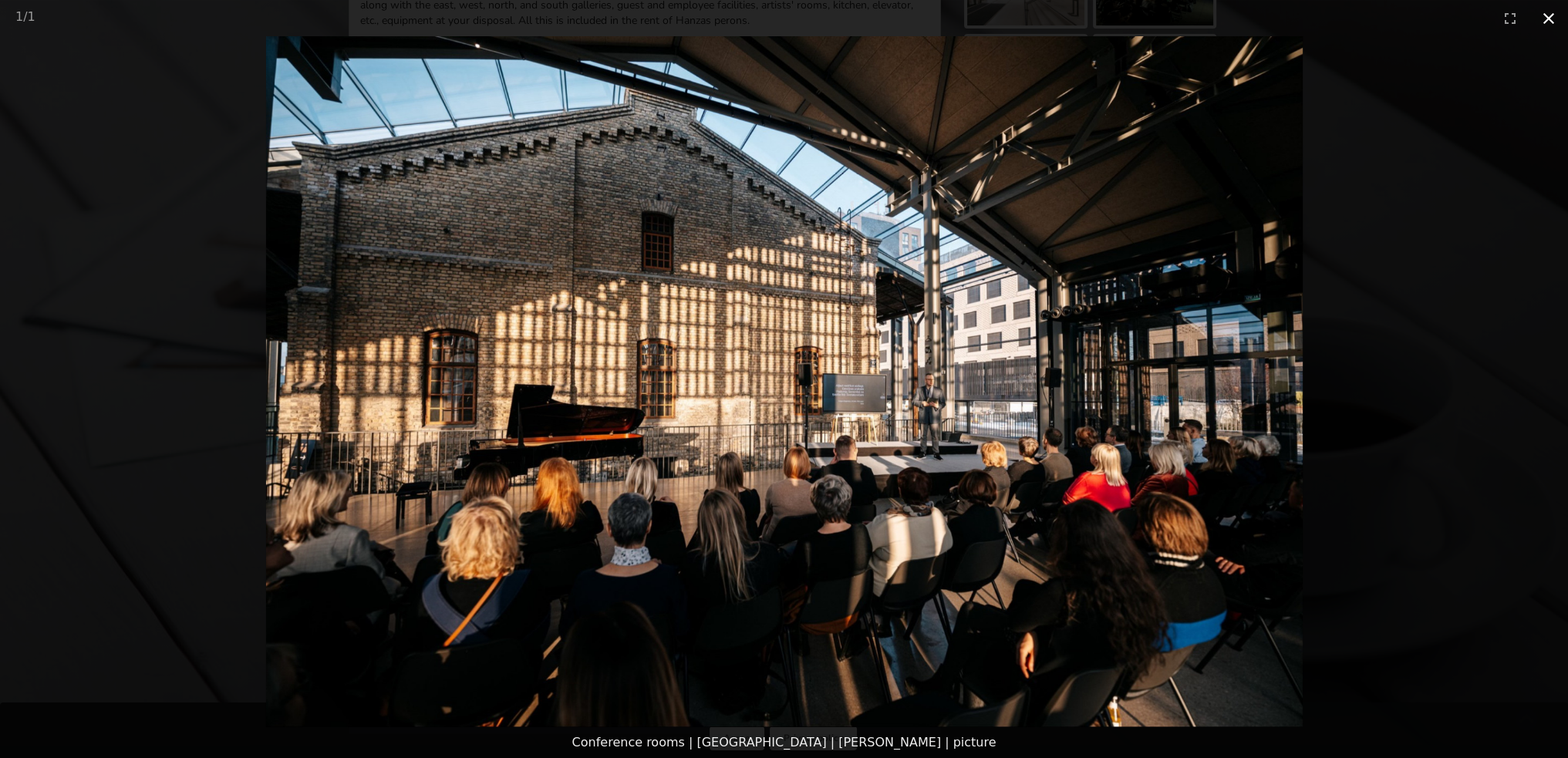
click at [1541, 21] on button "Close gallery" at bounding box center [1548, 18] width 39 height 36
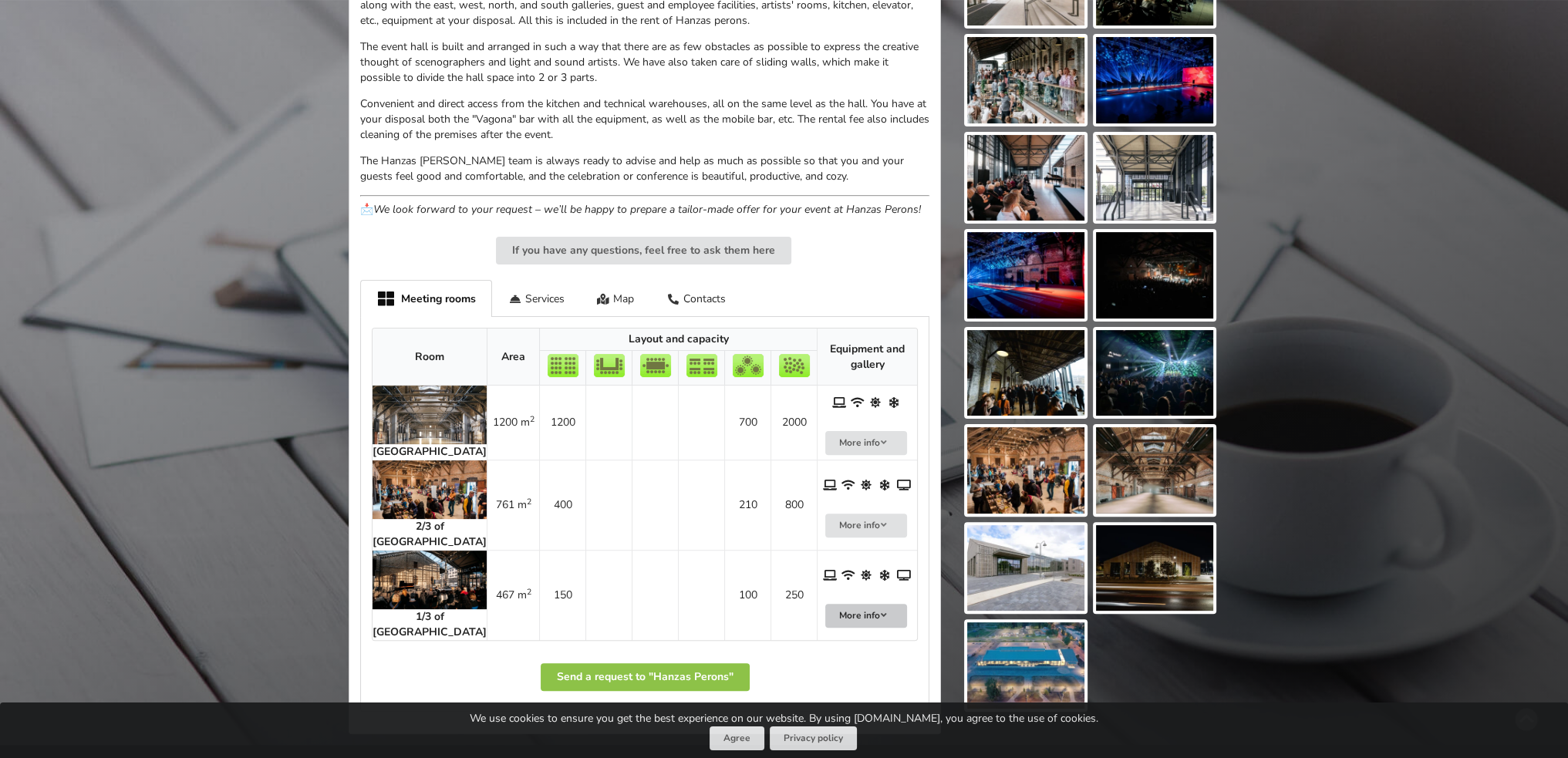
click at [876, 607] on button "More info" at bounding box center [866, 616] width 82 height 24
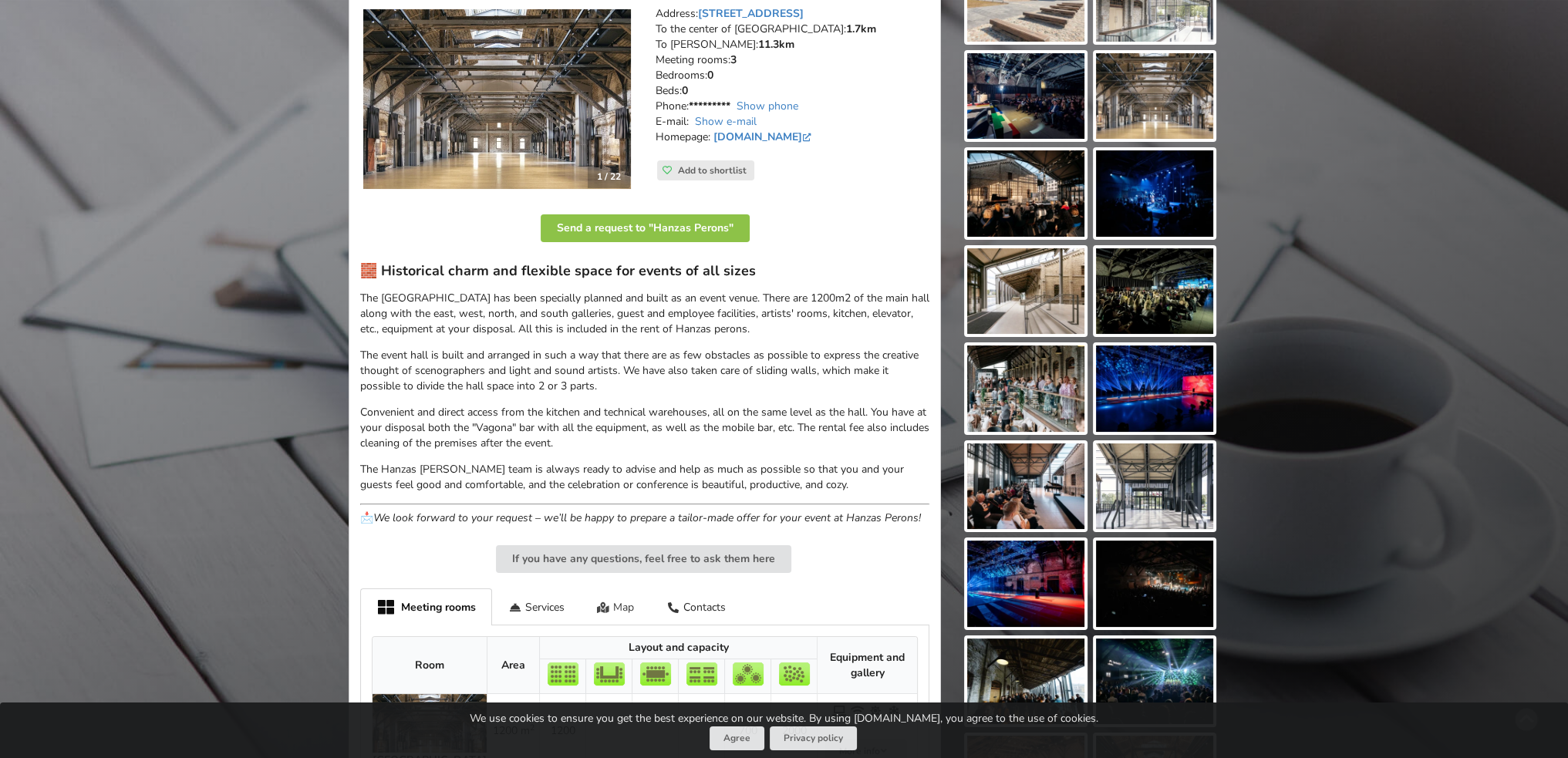
scroll to position [155, 0]
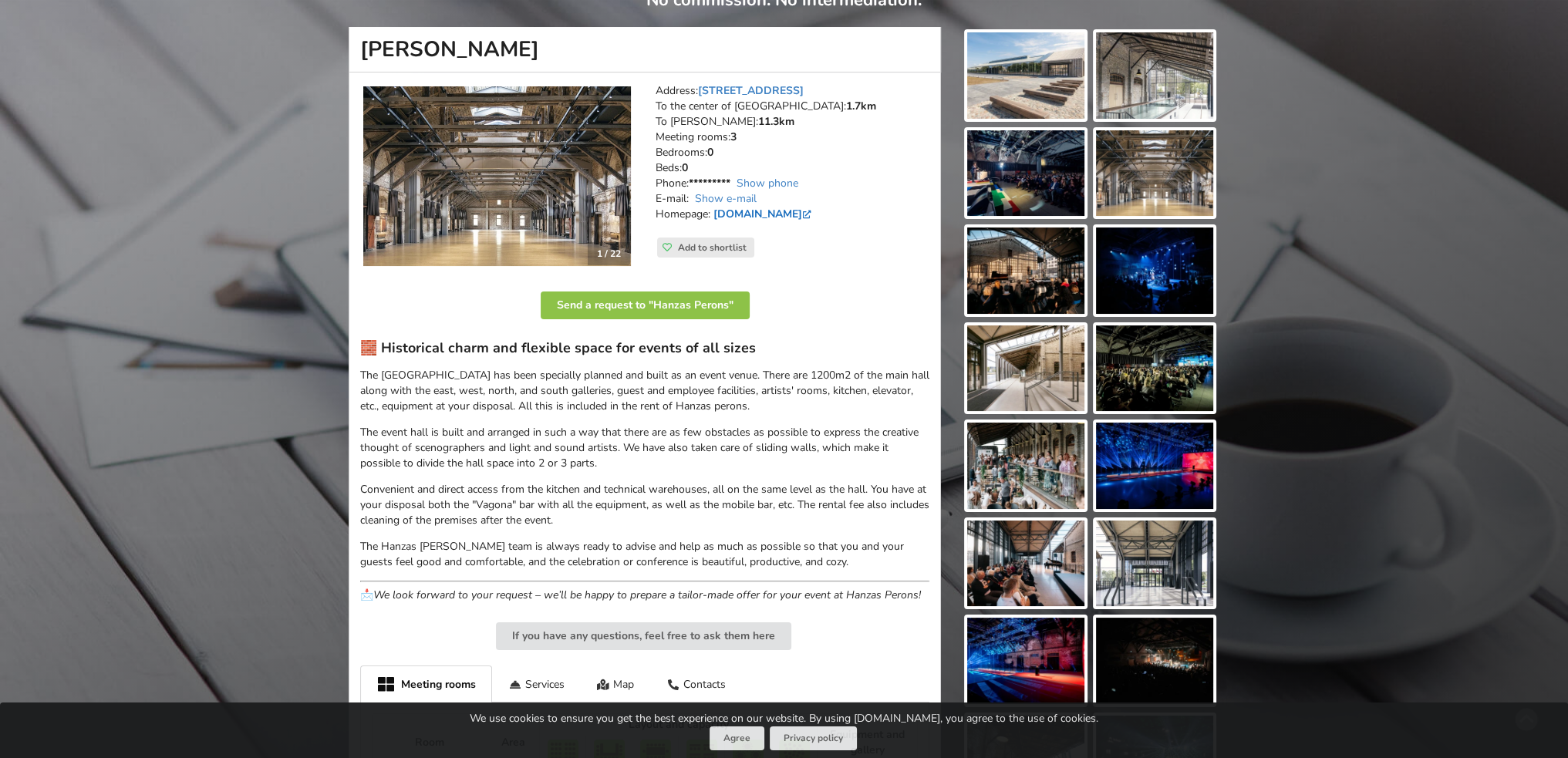
click at [757, 212] on link "hanzasperons.lv" at bounding box center [764, 213] width 101 height 15
